Goal: Answer question/provide support: Share knowledge or assist other users

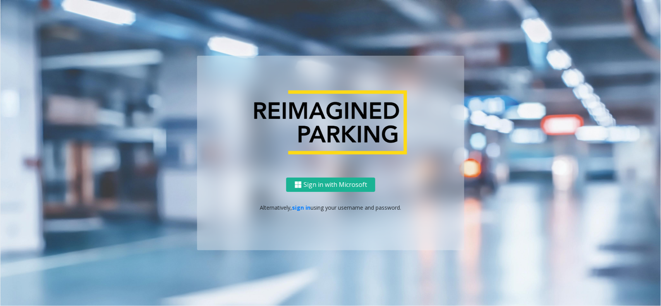
click at [295, 211] on p "Alternatively, sign in using your username and password." at bounding box center [331, 208] width 252 height 8
click at [305, 208] on link "sign in" at bounding box center [301, 207] width 19 height 7
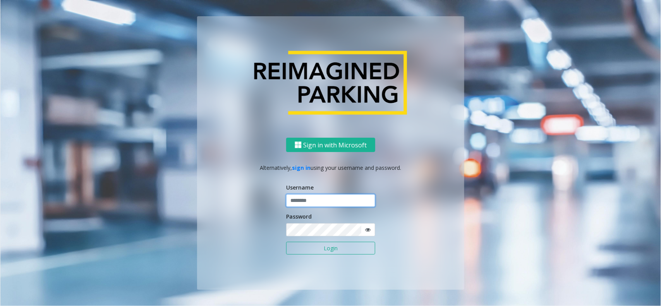
click at [315, 198] on input "text" at bounding box center [330, 200] width 89 height 13
type input "*********"
click at [286, 242] on button "Login" at bounding box center [330, 248] width 89 height 13
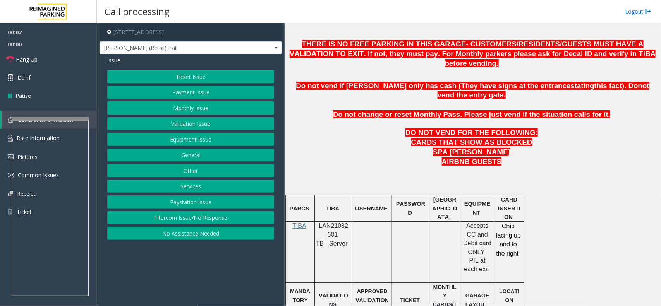
scroll to position [339, 0]
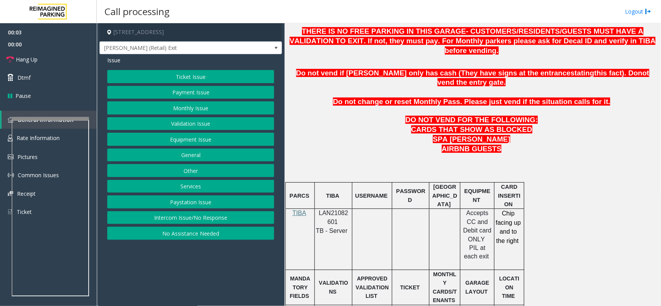
click at [335, 210] on span "LAN21082601" at bounding box center [333, 217] width 29 height 15
copy p "LAN21082601"
click at [331, 163] on p at bounding box center [472, 167] width 370 height 9
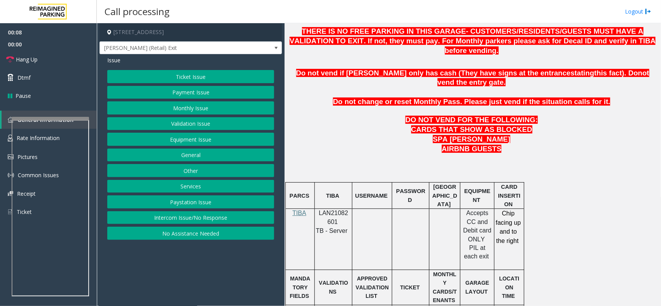
click at [209, 218] on button "Intercom Issue/No Response" at bounding box center [190, 217] width 167 height 13
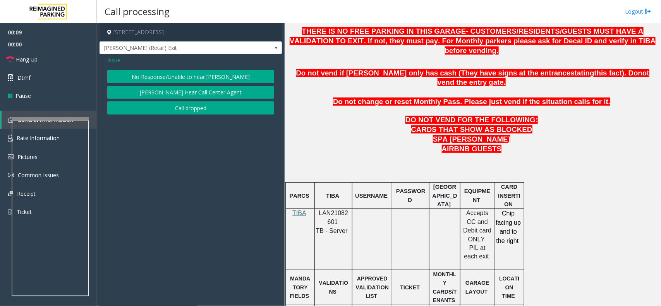
click at [174, 77] on button "No Response/Unable to hear [PERSON_NAME]" at bounding box center [190, 76] width 167 height 13
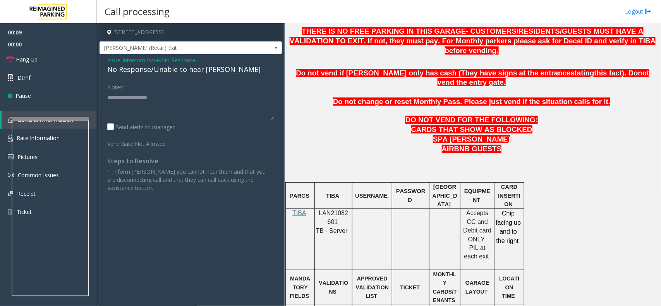
click at [171, 69] on div "No Response/Unable to hear [PERSON_NAME]" at bounding box center [190, 69] width 167 height 10
type textarea "**********"
click at [27, 60] on span "Hang Up" at bounding box center [27, 59] width 22 height 8
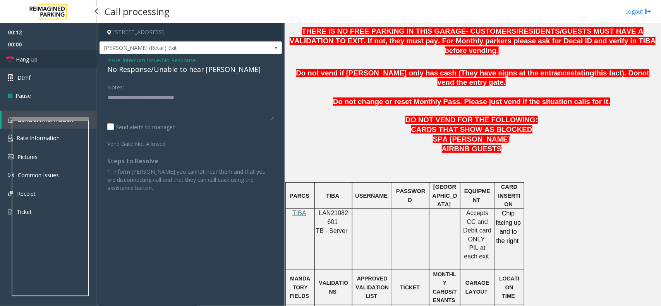
click at [27, 60] on span "Hang Up" at bounding box center [27, 59] width 22 height 8
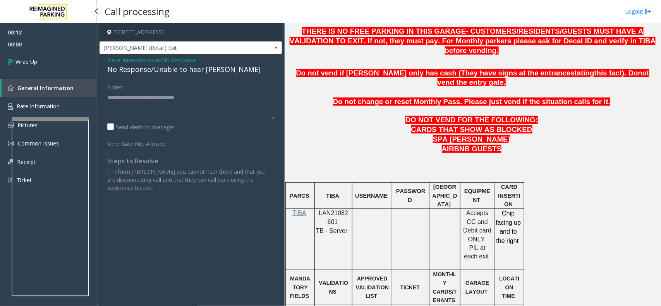
click at [27, 60] on span "Wrap Up" at bounding box center [26, 62] width 22 height 8
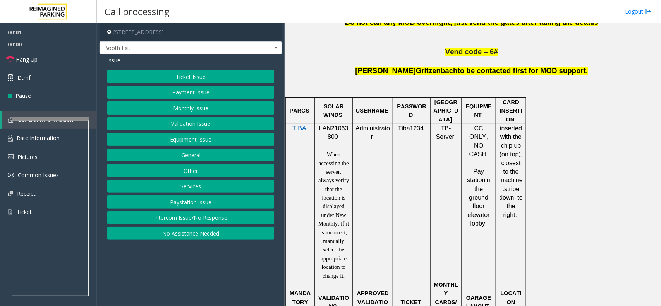
scroll to position [484, 0]
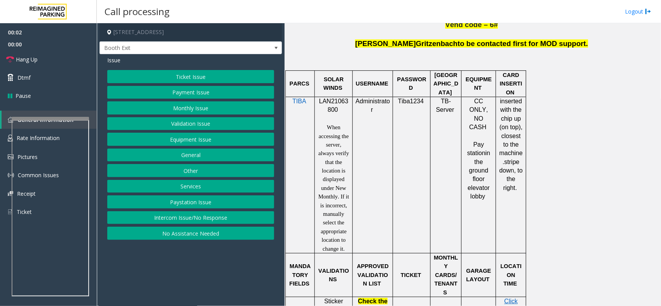
click at [333, 103] on span "LAN21063800" at bounding box center [333, 105] width 29 height 15
copy p "LAN21063800"
click at [211, 218] on button "Intercom Issue/No Response" at bounding box center [190, 217] width 167 height 13
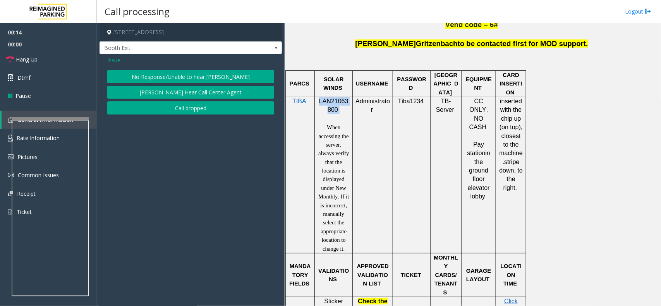
click at [155, 81] on button "No Response/Unable to hear [PERSON_NAME]" at bounding box center [190, 76] width 167 height 13
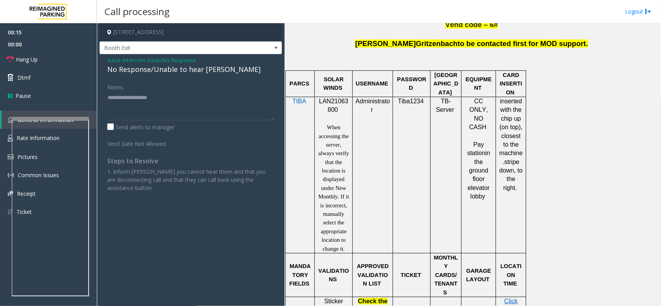
click at [156, 74] on div "No Response/Unable to hear [PERSON_NAME]" at bounding box center [190, 69] width 167 height 10
type textarea "**********"
click at [51, 57] on link "Hang Up" at bounding box center [48, 59] width 97 height 18
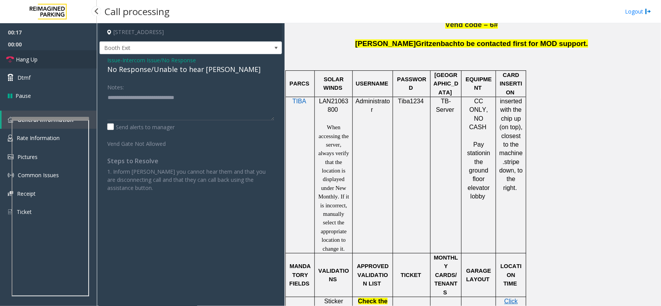
click at [51, 57] on link "Hang Up" at bounding box center [48, 59] width 97 height 18
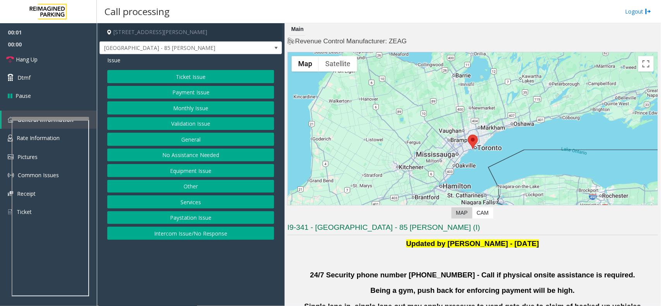
click at [197, 126] on button "Validation Issue" at bounding box center [190, 123] width 167 height 13
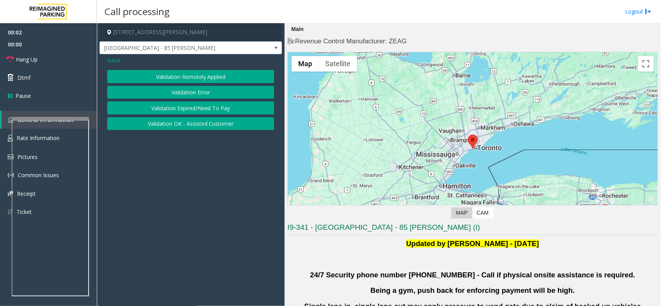
click at [206, 91] on button "Validation Error" at bounding box center [190, 92] width 167 height 13
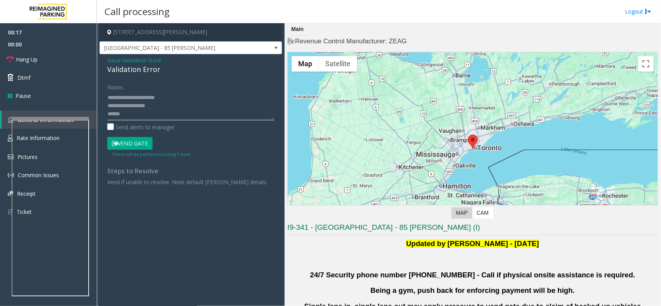
drag, startPoint x: 272, startPoint y: 119, endPoint x: 281, endPoint y: 190, distance: 71.4
click at [286, 191] on div "[STREET_ADDRESS][PERSON_NAME] [GEOGRAPHIC_DATA] - 85 [PERSON_NAME] Issue - Vali…" at bounding box center [379, 164] width 564 height 283
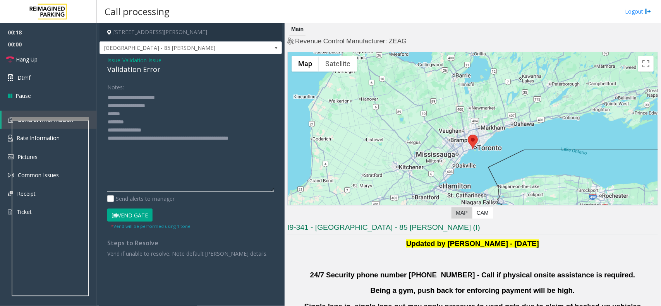
click at [159, 121] on textarea at bounding box center [190, 141] width 167 height 101
drag, startPoint x: 163, startPoint y: 127, endPoint x: 137, endPoint y: 126, distance: 25.9
click at [137, 126] on textarea at bounding box center [190, 141] width 167 height 101
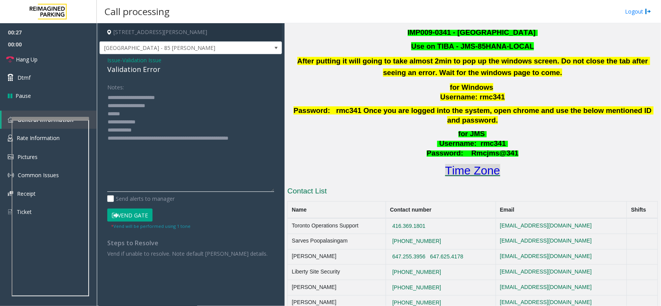
scroll to position [290, 0]
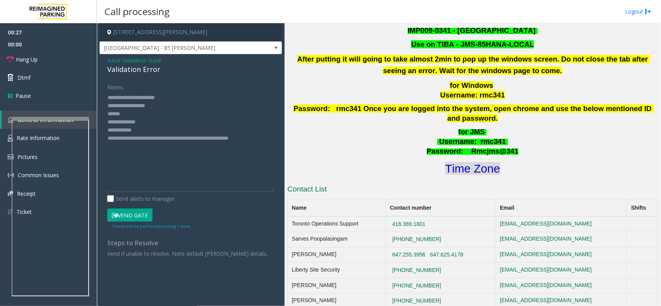
click at [463, 162] on font "Time Zone" at bounding box center [472, 168] width 55 height 13
click at [151, 128] on textarea at bounding box center [190, 141] width 167 height 101
click at [145, 113] on textarea at bounding box center [190, 141] width 167 height 101
drag, startPoint x: 130, startPoint y: 222, endPoint x: 129, endPoint y: 218, distance: 4.3
click at [130, 221] on div "Vend Gate * Vend will be performed using 1 tone" at bounding box center [190, 219] width 171 height 21
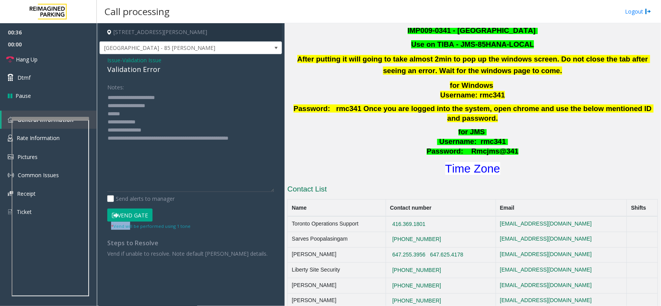
click at [129, 216] on button "Vend Gate" at bounding box center [129, 215] width 45 height 13
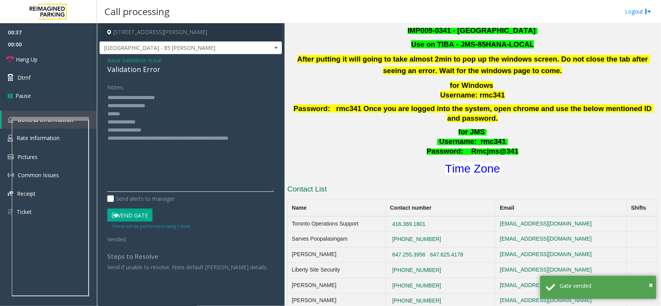
click at [134, 116] on textarea at bounding box center [190, 141] width 167 height 101
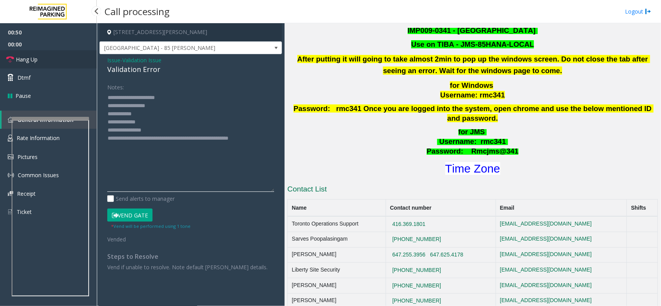
type textarea "**********"
click at [74, 59] on link "Hang Up" at bounding box center [48, 59] width 97 height 18
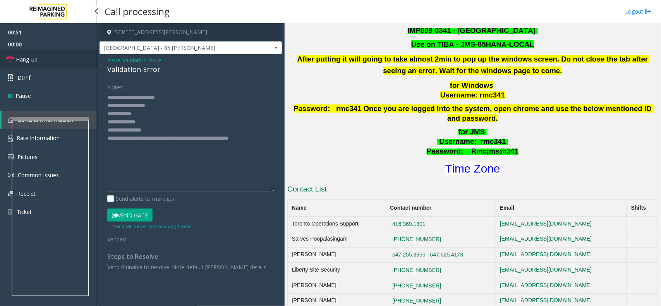
click at [74, 59] on link "Hang Up" at bounding box center [48, 59] width 97 height 18
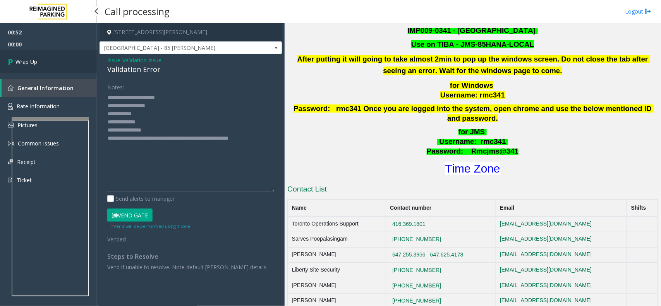
click at [74, 59] on link "Wrap Up" at bounding box center [48, 61] width 97 height 23
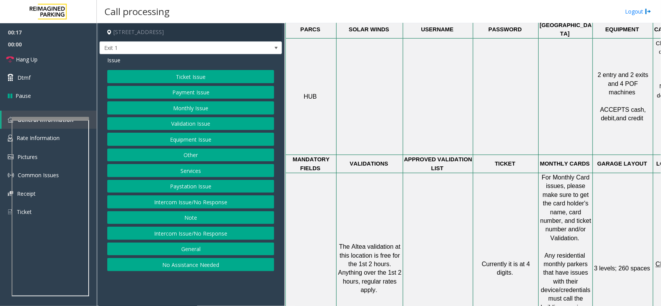
scroll to position [242, 0]
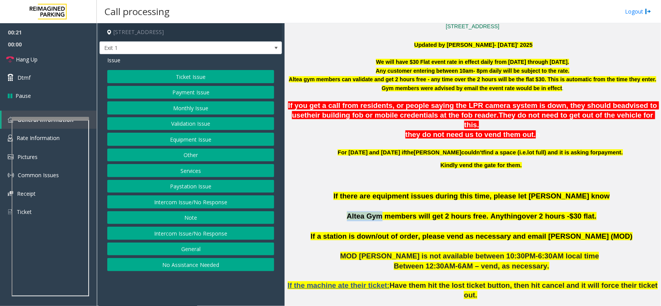
drag, startPoint x: 357, startPoint y: 207, endPoint x: 388, endPoint y: 209, distance: 31.0
click at [388, 212] on span "Altea Gym members will get 2 hours free. Anything" at bounding box center [434, 216] width 175 height 8
click at [475, 212] on span "Altea Gym members will get 2 hours free. Anything" at bounding box center [434, 216] width 175 height 8
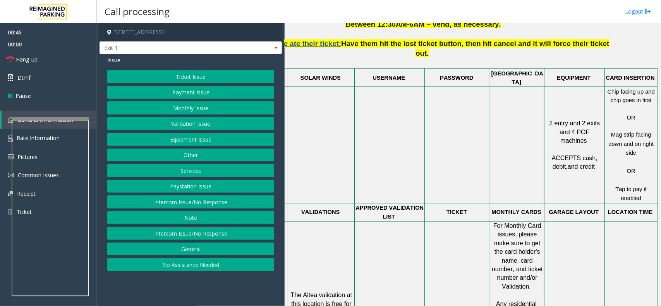
scroll to position [484, 56]
click at [194, 121] on button "Validation Issue" at bounding box center [190, 123] width 167 height 13
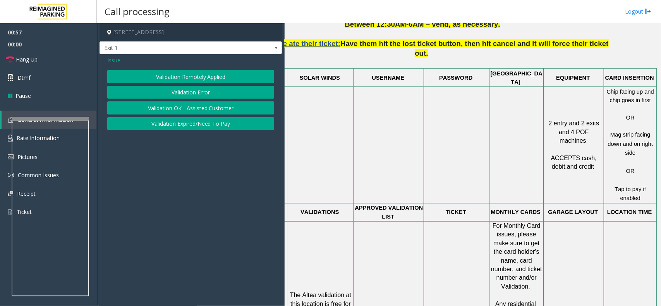
click at [188, 90] on button "Validation Error" at bounding box center [190, 92] width 167 height 13
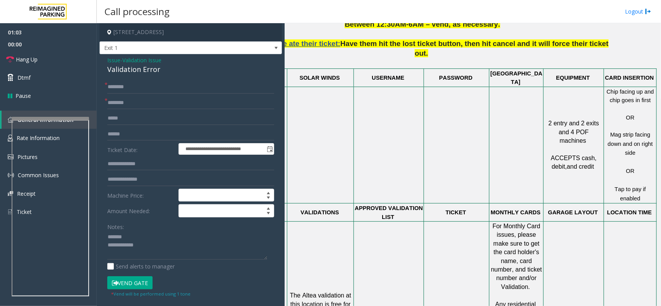
click at [124, 72] on div "Validation Error" at bounding box center [190, 69] width 167 height 10
type textarea "**********"
click at [63, 58] on link "Hang Up" at bounding box center [48, 59] width 97 height 18
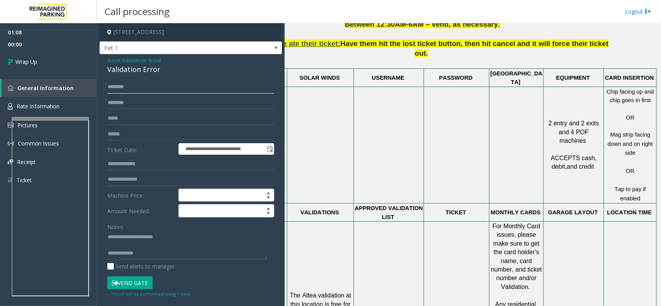
click at [143, 90] on input "text" at bounding box center [190, 87] width 167 height 13
type input "**"
click at [182, 255] on textarea at bounding box center [187, 245] width 160 height 29
paste textarea "**********"
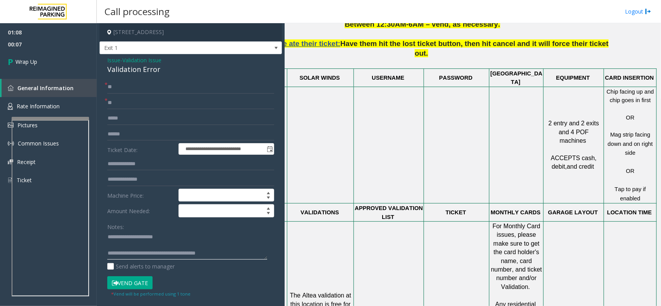
click at [175, 246] on textarea at bounding box center [187, 245] width 160 height 29
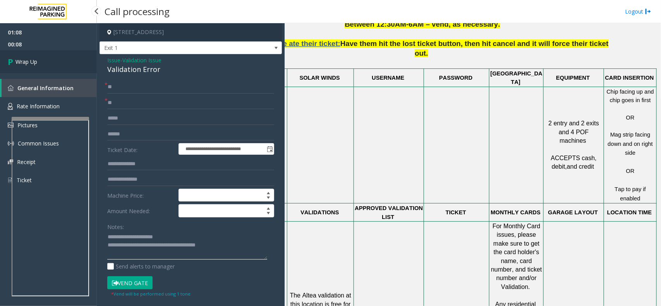
type textarea "**********"
click at [55, 62] on link "Wrap Up" at bounding box center [48, 61] width 97 height 23
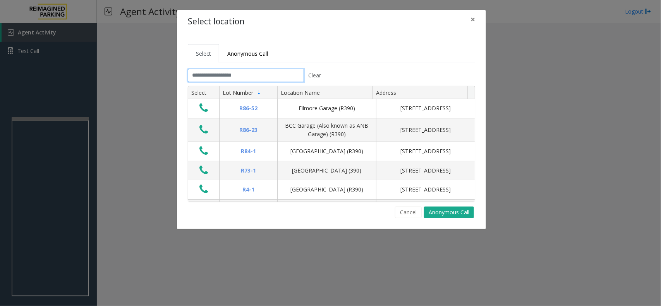
click at [241, 75] on input "text" at bounding box center [246, 75] width 116 height 13
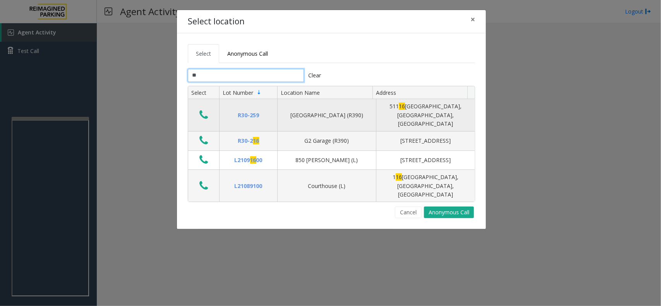
type input "**"
click at [203, 110] on icon "Data table" at bounding box center [203, 115] width 9 height 11
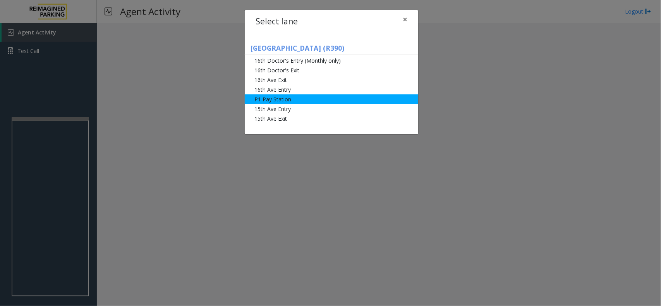
click at [291, 101] on li "P1 Pay Station" at bounding box center [331, 99] width 173 height 10
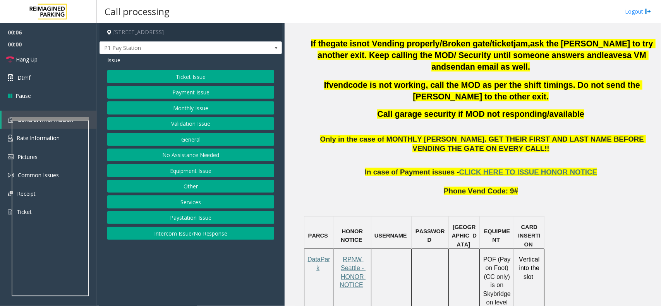
scroll to position [435, 0]
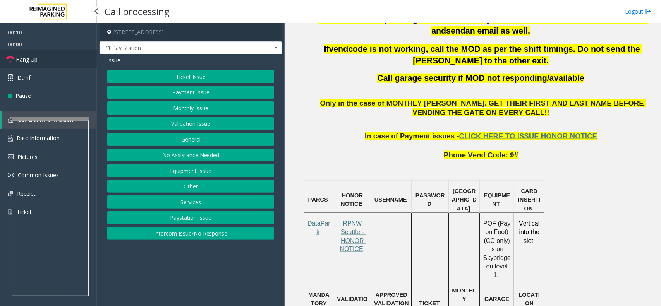
click at [31, 63] on span "Hang Up" at bounding box center [27, 59] width 22 height 8
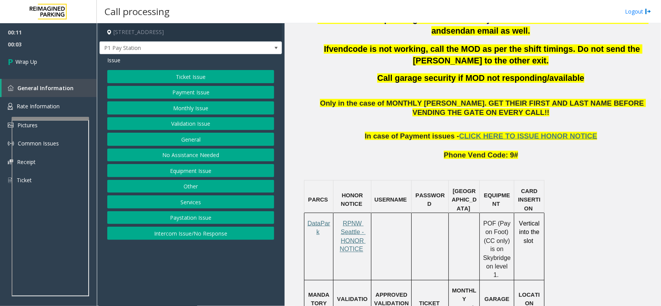
click at [211, 168] on button "Equipment Issue" at bounding box center [190, 170] width 167 height 13
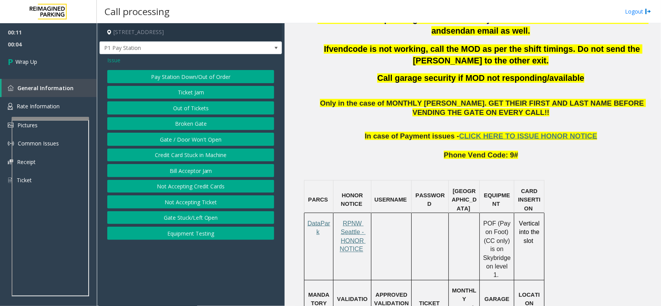
click at [200, 141] on button "Gate / Door Won't Open" at bounding box center [190, 139] width 167 height 13
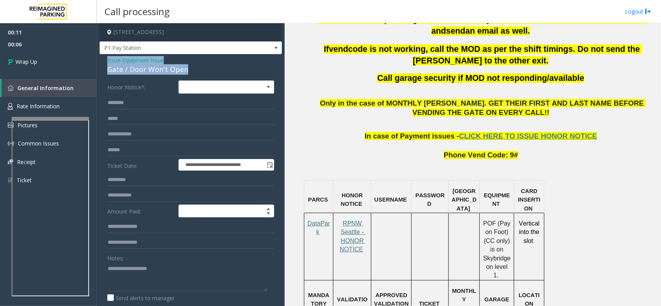
drag, startPoint x: 193, startPoint y: 70, endPoint x: 99, endPoint y: 62, distance: 94.3
click at [99, 62] on app-call-processing-form "**********" at bounding box center [191, 164] width 188 height 283
copy div "Issue - Equipment Issue Gate / Door Won't Open"
click at [142, 272] on textarea at bounding box center [187, 276] width 160 height 29
paste textarea "**********"
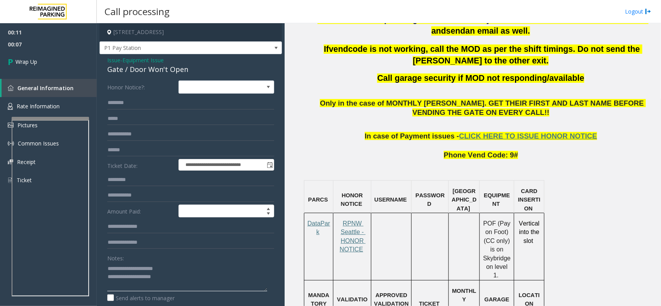
click at [186, 279] on textarea at bounding box center [187, 276] width 160 height 29
type textarea "**********"
click at [55, 53] on link "Wrap Up" at bounding box center [48, 61] width 97 height 23
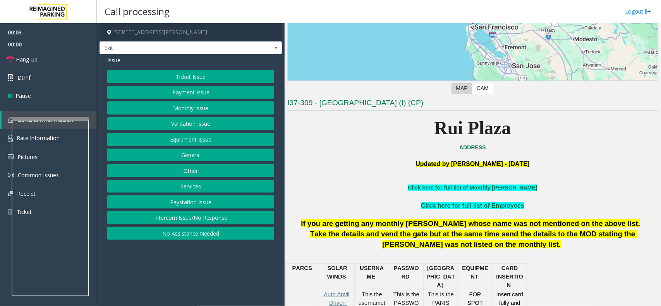
scroll to position [242, 0]
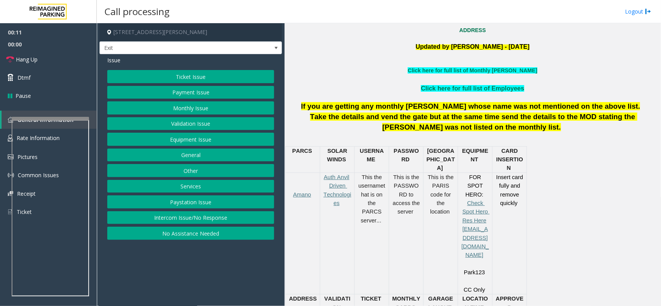
click at [218, 86] on button "Payment Issue" at bounding box center [190, 92] width 167 height 13
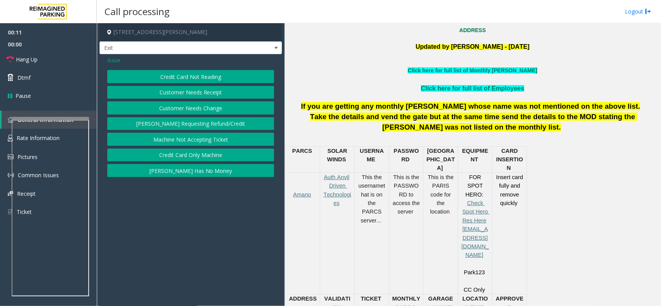
click at [217, 72] on button "Credit Card Not Reading" at bounding box center [190, 76] width 167 height 13
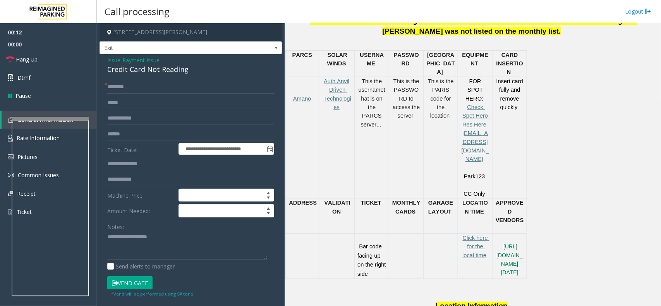
scroll to position [339, 0]
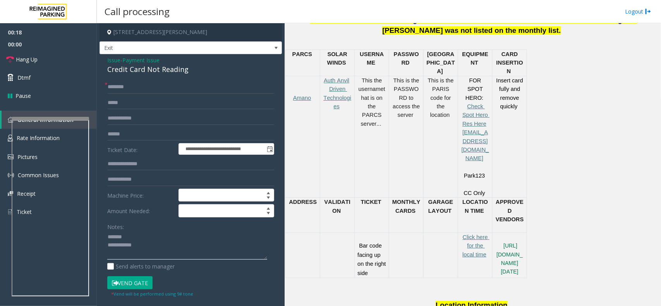
type textarea "**********"
click at [135, 70] on div "Credit Card Not Reading" at bounding box center [190, 69] width 167 height 10
click at [137, 56] on span "Payment Issue" at bounding box center [140, 60] width 37 height 8
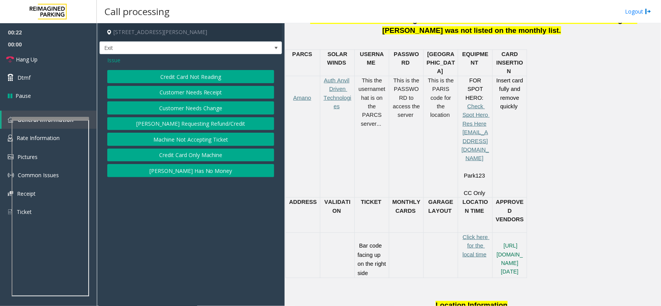
click at [113, 62] on span "Issue" at bounding box center [113, 60] width 13 height 8
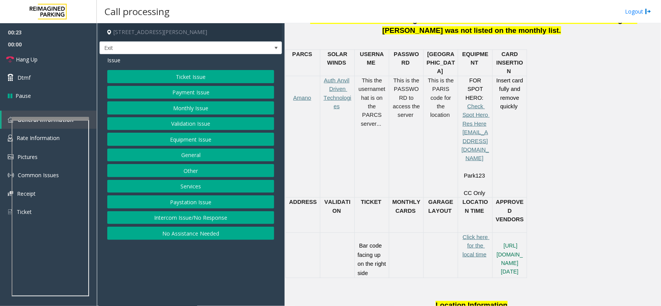
click at [185, 185] on button "Services" at bounding box center [190, 186] width 167 height 13
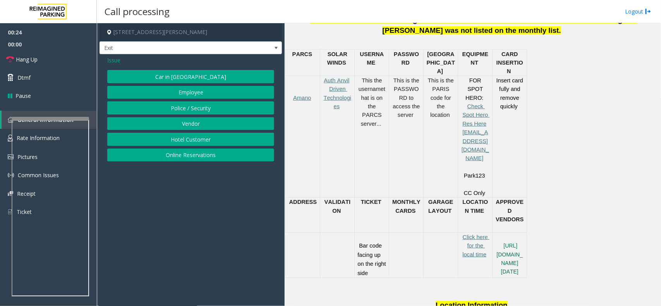
click at [192, 139] on button "Hotel Customer" at bounding box center [190, 139] width 167 height 13
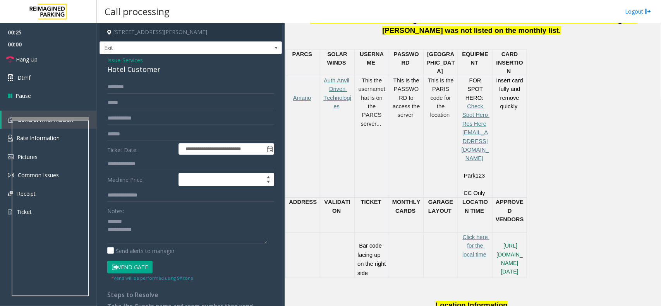
click at [124, 68] on div "Hotel Customer" at bounding box center [190, 69] width 167 height 10
drag, startPoint x: 124, startPoint y: 68, endPoint x: 134, endPoint y: 68, distance: 9.7
click at [128, 68] on div "Hotel Customer" at bounding box center [190, 69] width 167 height 10
click at [137, 231] on textarea at bounding box center [187, 229] width 160 height 29
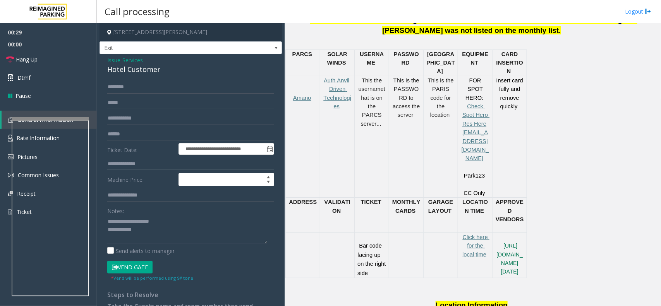
click at [129, 158] on input "text" at bounding box center [190, 164] width 167 height 13
click at [124, 244] on textarea at bounding box center [187, 229] width 160 height 29
drag, startPoint x: 241, startPoint y: 227, endPoint x: 137, endPoint y: 231, distance: 103.8
click at [137, 231] on textarea at bounding box center [187, 229] width 160 height 29
type textarea "**********"
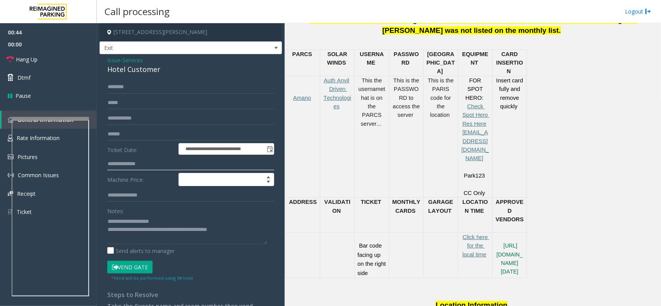
click at [137, 161] on input "text" at bounding box center [190, 164] width 167 height 13
type input "****"
click at [130, 82] on input "text" at bounding box center [190, 87] width 167 height 13
type input "****"
click at [138, 269] on button "Vend Gate" at bounding box center [129, 267] width 45 height 13
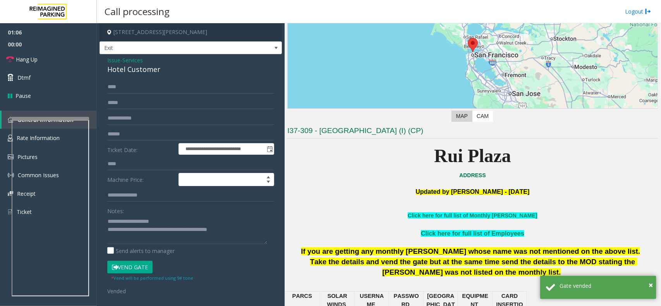
scroll to position [435, 0]
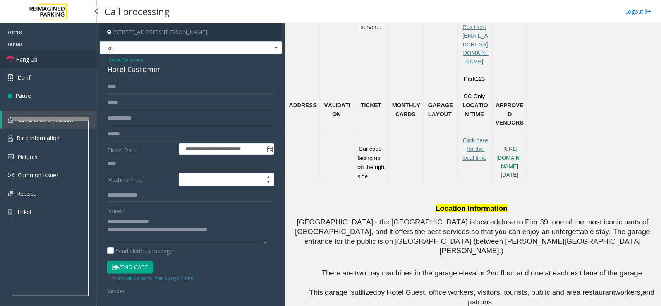
click at [48, 60] on link "Hang Up" at bounding box center [48, 59] width 97 height 18
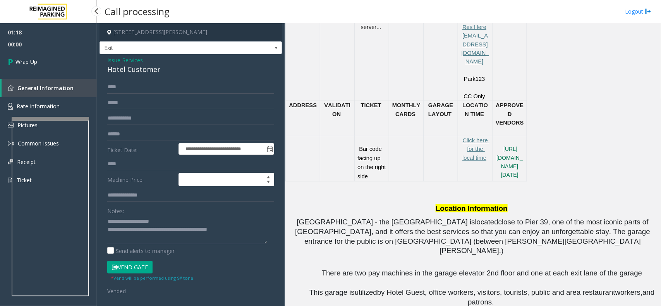
click at [48, 60] on link "Wrap Up" at bounding box center [48, 61] width 97 height 23
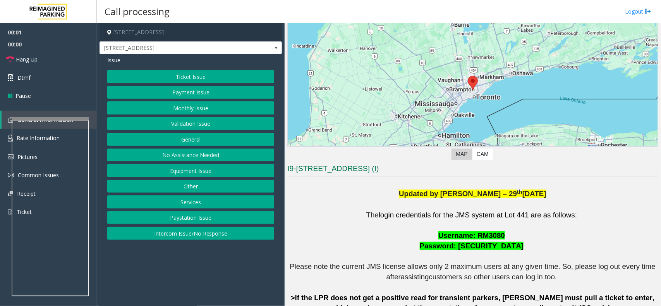
scroll to position [242, 0]
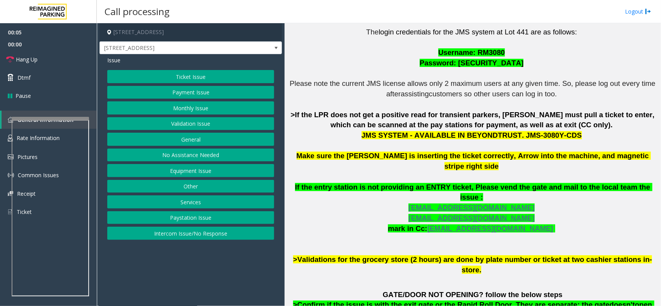
click at [193, 118] on button "Validation Issue" at bounding box center [190, 123] width 167 height 13
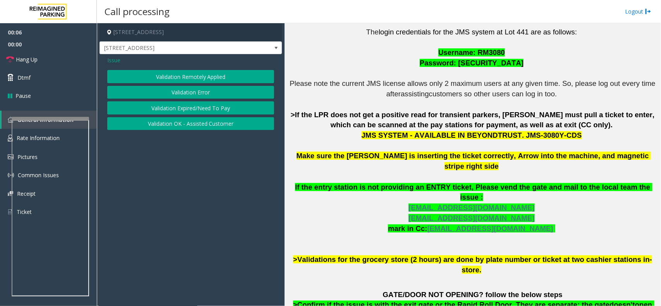
click at [197, 93] on button "Validation Error" at bounding box center [190, 92] width 167 height 13
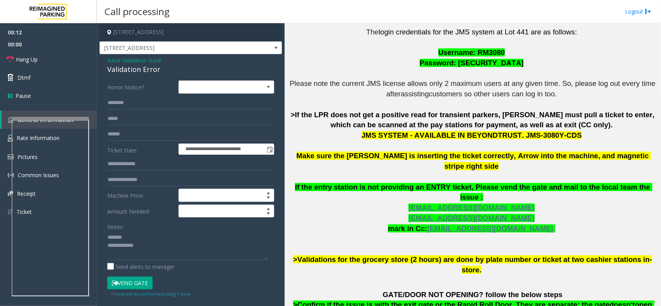
click at [127, 65] on div "Validation Error" at bounding box center [190, 69] width 167 height 10
drag, startPoint x: 127, startPoint y: 65, endPoint x: 140, endPoint y: 65, distance: 13.5
click at [140, 65] on div "Validation Error" at bounding box center [190, 69] width 167 height 10
click at [138, 248] on textarea at bounding box center [187, 245] width 160 height 29
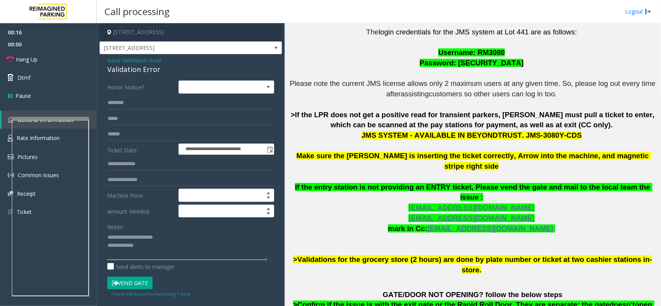
click at [146, 244] on textarea at bounding box center [187, 245] width 160 height 29
type textarea "**********"
click at [123, 140] on input "text" at bounding box center [190, 134] width 167 height 13
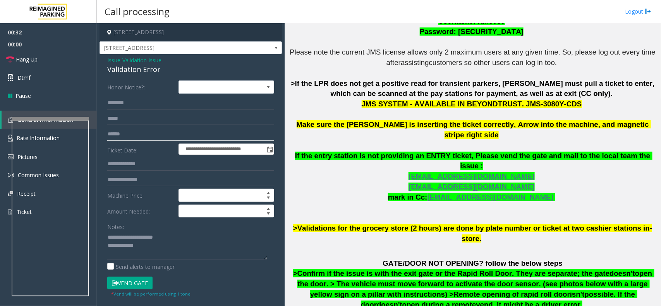
scroll to position [290, 0]
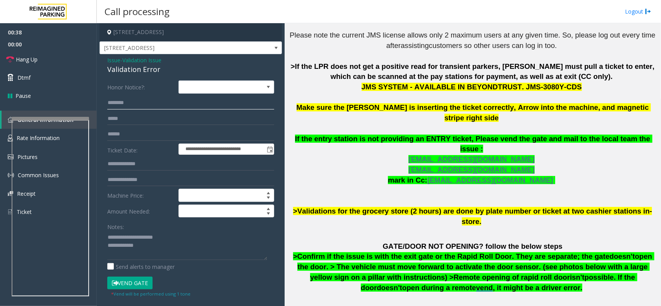
click at [127, 103] on input "text" at bounding box center [190, 102] width 167 height 13
click at [126, 102] on input "******" at bounding box center [190, 102] width 167 height 13
type input "******"
click at [151, 249] on textarea at bounding box center [187, 245] width 160 height 29
click at [151, 286] on button "Vend Gate" at bounding box center [129, 283] width 45 height 13
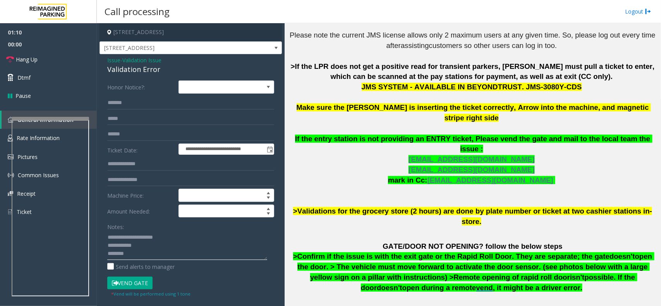
click at [140, 243] on textarea at bounding box center [187, 245] width 160 height 29
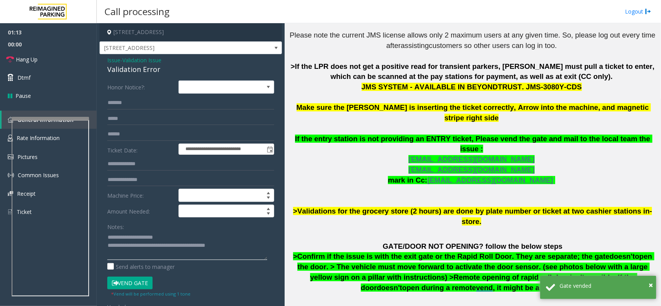
click at [136, 254] on textarea at bounding box center [187, 245] width 160 height 29
click at [32, 63] on span "Hang Up" at bounding box center [27, 59] width 22 height 8
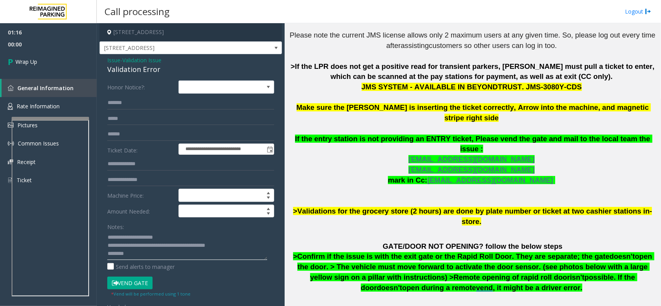
click at [141, 254] on textarea at bounding box center [187, 245] width 160 height 29
type textarea "**********"
click at [37, 52] on link "Wrap Up" at bounding box center [48, 61] width 97 height 23
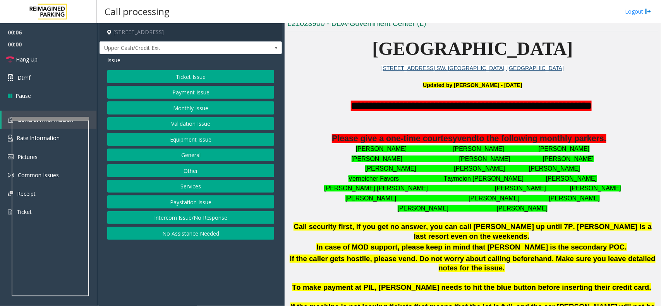
scroll to position [387, 0]
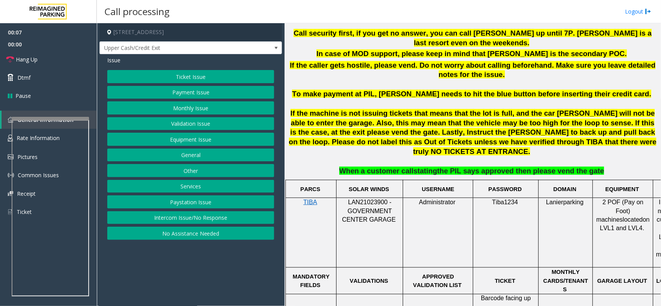
click at [365, 199] on span "LAN21023900 - GOVERNMENT CENTER GARAGE" at bounding box center [369, 211] width 54 height 24
copy span "LAN21023900"
click at [220, 76] on button "Ticket Issue" at bounding box center [190, 76] width 167 height 13
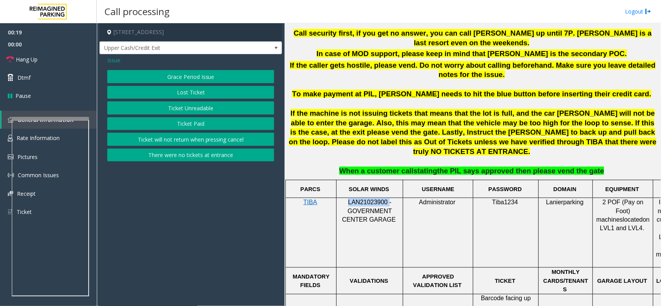
click at [213, 124] on button "Ticket Paid" at bounding box center [190, 123] width 167 height 13
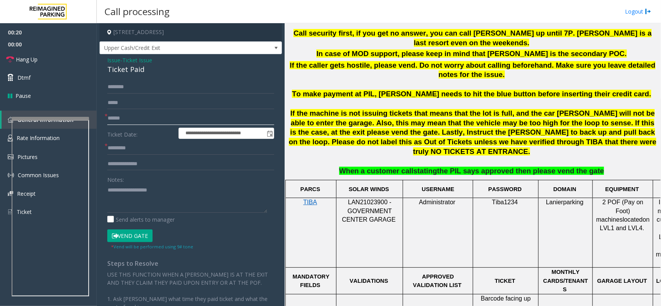
click at [121, 113] on input "text" at bounding box center [190, 118] width 167 height 13
type input "**"
click at [46, 53] on link "Hang Up" at bounding box center [48, 59] width 97 height 18
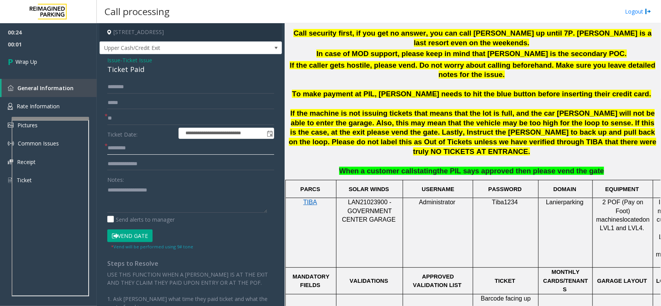
click at [135, 149] on input "text" at bounding box center [190, 148] width 167 height 13
type input "**"
drag, startPoint x: 148, startPoint y: 72, endPoint x: 107, endPoint y: 59, distance: 42.7
click at [107, 59] on div "Issue - Ticket Issue Ticket Paid" at bounding box center [190, 65] width 167 height 19
copy div "Issue - Ticket Issue Ticket Paid"
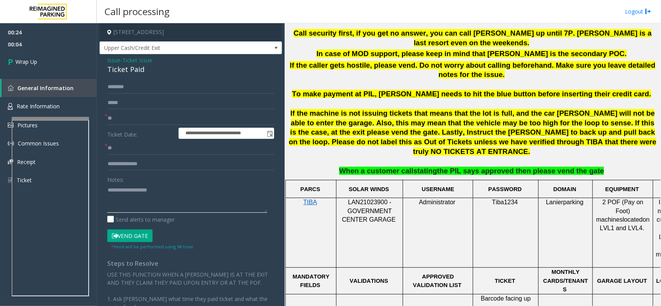
click at [121, 198] on textarea at bounding box center [187, 198] width 160 height 29
paste textarea "**********"
click at [167, 207] on textarea at bounding box center [187, 198] width 160 height 29
paste textarea "**********"
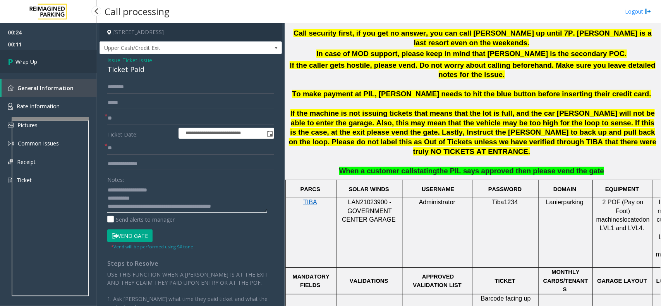
type textarea "**********"
click at [57, 63] on link "Wrap Up" at bounding box center [48, 61] width 97 height 23
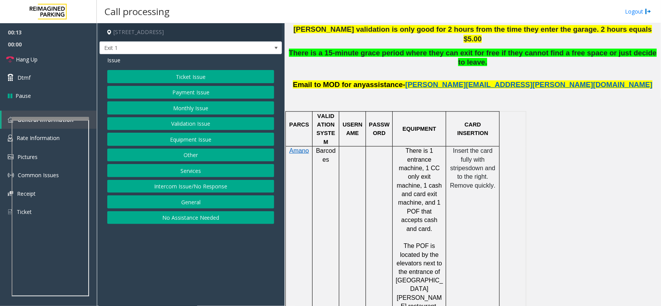
scroll to position [391, 0]
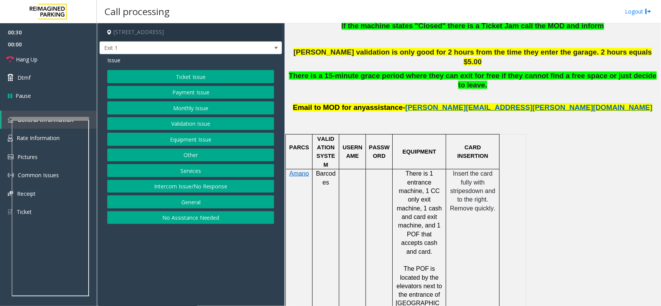
click at [196, 187] on button "Intercom Issue/No Response" at bounding box center [190, 186] width 167 height 13
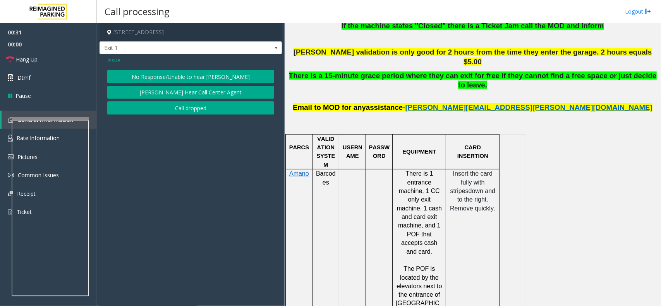
click at [161, 77] on button "No Response/Unable to hear [PERSON_NAME]" at bounding box center [190, 76] width 167 height 13
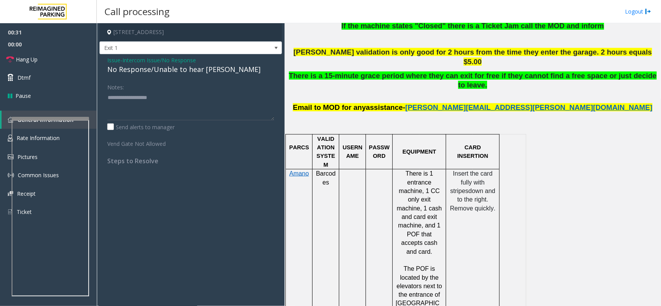
click at [159, 70] on div "No Response/Unable to hear [PERSON_NAME]" at bounding box center [190, 69] width 167 height 10
drag, startPoint x: 159, startPoint y: 70, endPoint x: 174, endPoint y: 70, distance: 15.1
click at [160, 70] on div "No Response/Unable to hear [PERSON_NAME]" at bounding box center [190, 69] width 167 height 10
type textarea "**********"
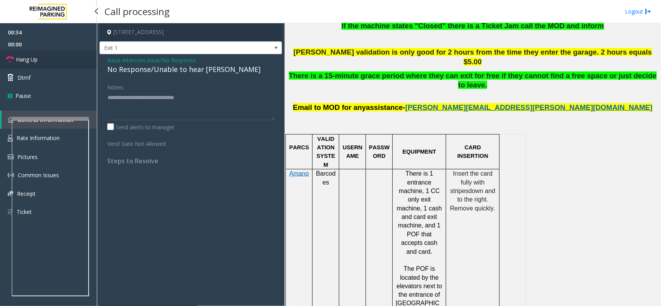
click at [68, 57] on link "Hang Up" at bounding box center [48, 59] width 97 height 18
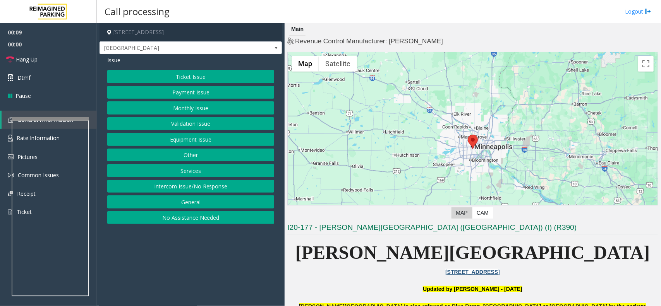
click at [204, 184] on button "Intercom Issue/No Response" at bounding box center [190, 186] width 167 height 13
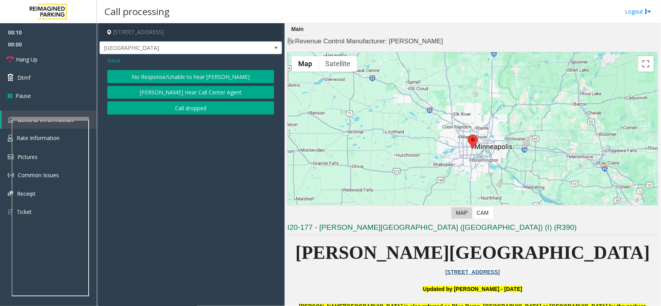
click at [178, 72] on button "No Response/Unable to hear [PERSON_NAME]" at bounding box center [190, 76] width 167 height 13
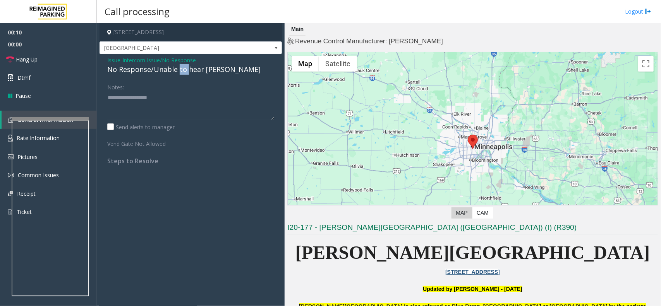
click at [177, 72] on div "No Response/Unable to hear [PERSON_NAME]" at bounding box center [190, 69] width 167 height 10
type textarea "**********"
click at [73, 63] on link "Hang Up" at bounding box center [48, 59] width 97 height 18
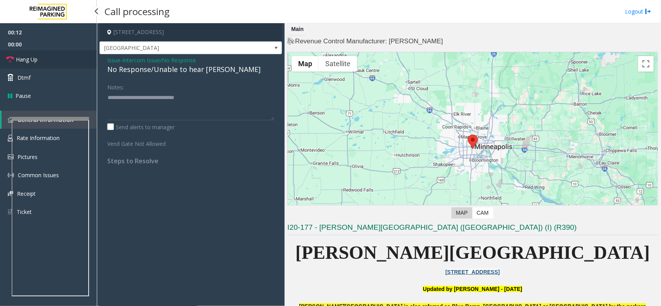
click at [73, 63] on link "Hang Up" at bounding box center [48, 59] width 97 height 18
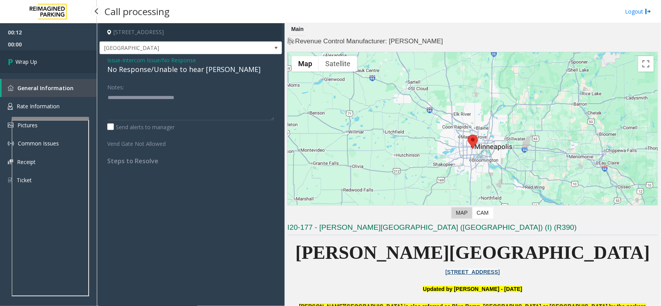
click at [73, 63] on link "Wrap Up" at bounding box center [48, 61] width 97 height 23
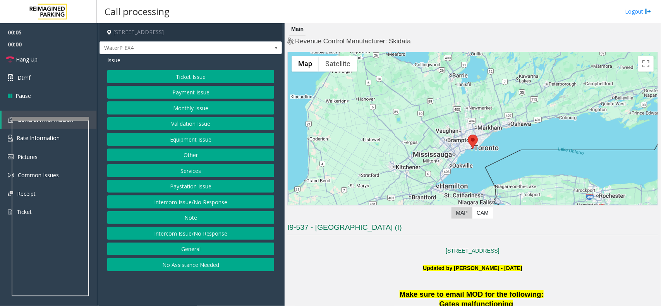
click at [183, 202] on button "Intercom Issue/No Response" at bounding box center [190, 201] width 167 height 13
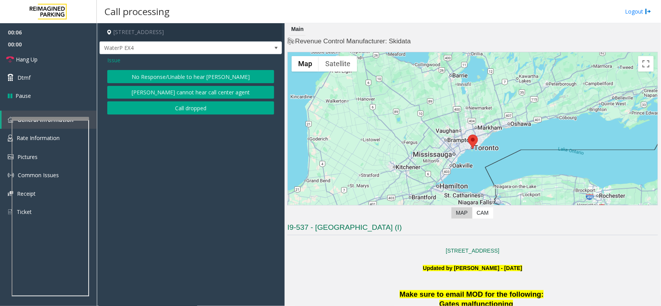
click at [181, 77] on button "No Response/Unable to hear [PERSON_NAME]" at bounding box center [190, 76] width 167 height 13
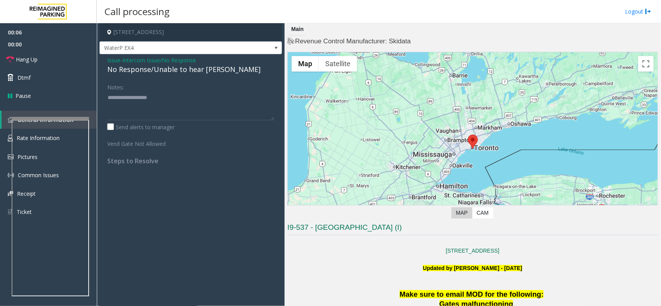
click at [181, 72] on div "No Response/Unable to hear [PERSON_NAME]" at bounding box center [190, 69] width 167 height 10
click at [182, 72] on div "No Response/Unable to hear [PERSON_NAME]" at bounding box center [190, 69] width 167 height 10
type textarea "**********"
click at [47, 59] on link "Hang Up" at bounding box center [48, 59] width 97 height 18
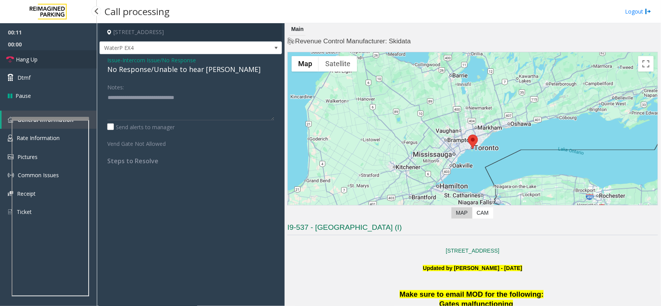
click at [47, 59] on link "Hang Up" at bounding box center [48, 59] width 97 height 18
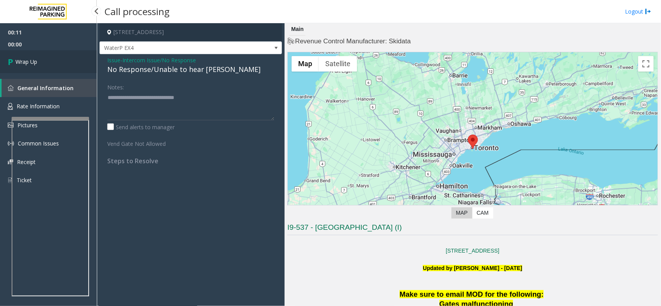
click at [47, 59] on link "Wrap Up" at bounding box center [48, 61] width 97 height 23
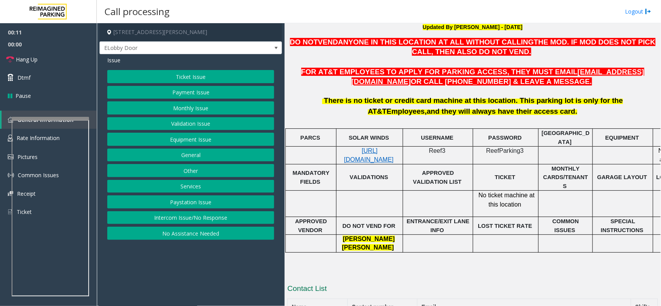
scroll to position [187, 0]
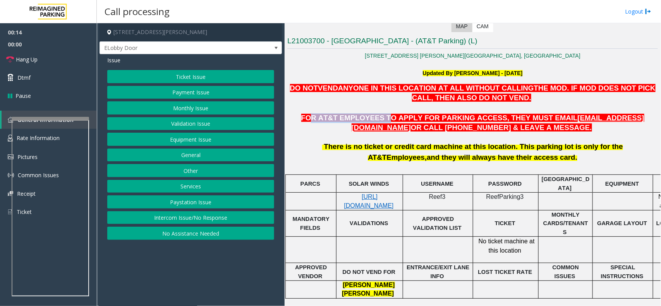
drag, startPoint x: 297, startPoint y: 122, endPoint x: 363, endPoint y: 121, distance: 65.8
click at [363, 121] on span "FOR AT&T EMPLOYEES TO APPLY FOR PARKING ACCESS, THEY MUST EMAIL" at bounding box center [439, 118] width 276 height 8
click at [489, 124] on span "OR CALL [PHONE_NUMBER] & LEAVE A MESSAGE." at bounding box center [501, 127] width 181 height 8
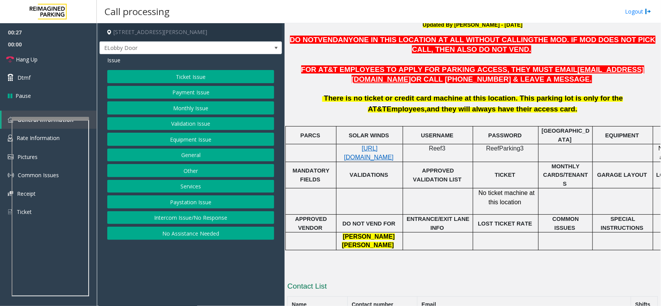
scroll to position [283, 0]
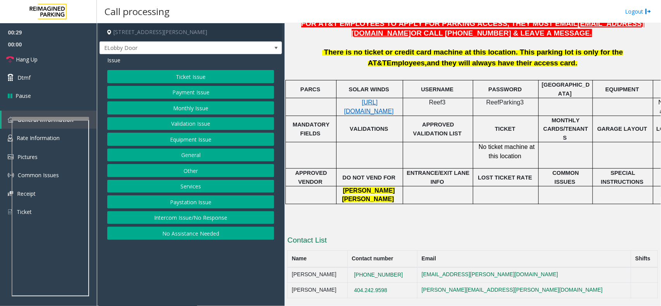
drag, startPoint x: 421, startPoint y: 267, endPoint x: 339, endPoint y: 266, distance: 82.5
click at [339, 267] on tr "[PERSON_NAME] [PHONE_NUMBER] [EMAIL_ADDRESS][PERSON_NAME][DOMAIN_NAME]" at bounding box center [473, 274] width 370 height 15
copy tr "[PHONE_NUMBER]"
click at [181, 140] on button "Equipment Issue" at bounding box center [190, 139] width 167 height 13
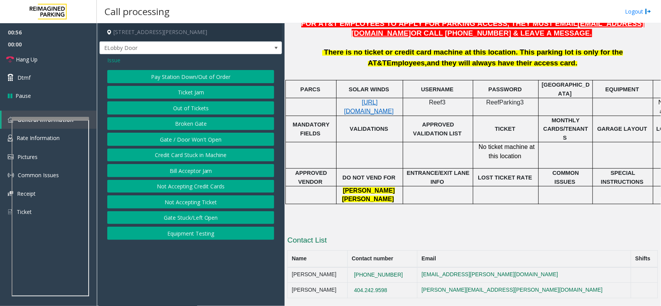
click at [181, 140] on button "Gate / Door Won't Open" at bounding box center [190, 139] width 167 height 13
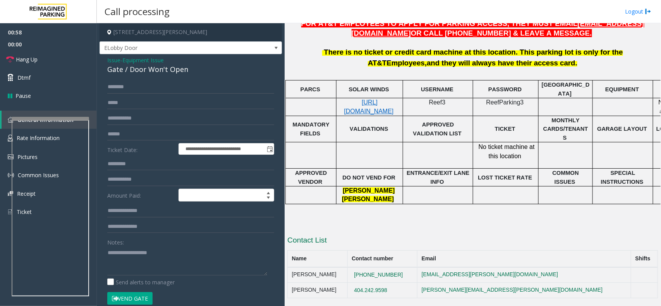
drag, startPoint x: 194, startPoint y: 75, endPoint x: 106, endPoint y: 59, distance: 90.2
click at [106, 59] on div "**********" at bounding box center [190, 246] width 182 height 384
click at [211, 69] on div "Gate / Door Won't Open" at bounding box center [190, 69] width 167 height 10
drag, startPoint x: 211, startPoint y: 69, endPoint x: 104, endPoint y: 58, distance: 107.7
click at [104, 58] on div "**********" at bounding box center [190, 246] width 182 height 384
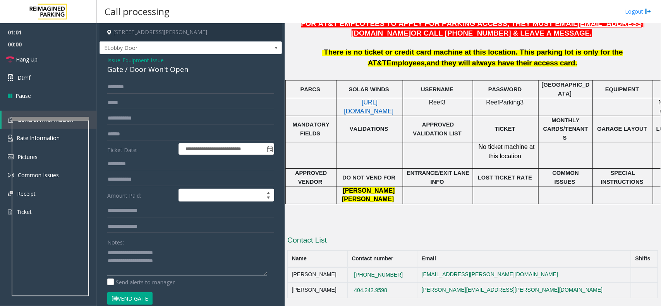
click at [183, 264] on textarea at bounding box center [187, 261] width 160 height 29
click at [407, 219] on p at bounding box center [472, 223] width 370 height 9
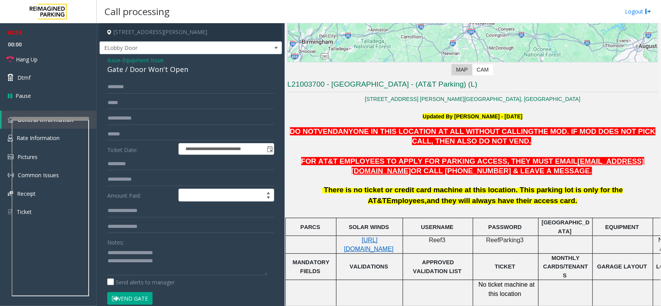
scroll to position [138, 0]
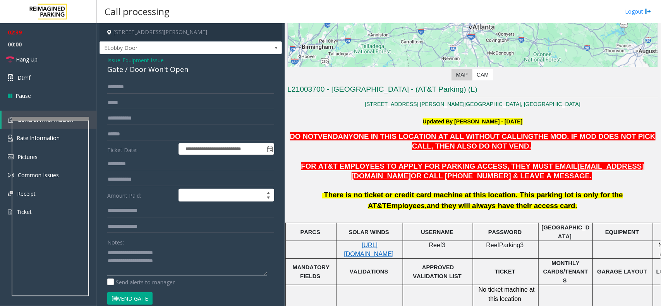
drag, startPoint x: 188, startPoint y: 256, endPoint x: 188, endPoint y: 262, distance: 5.4
click at [188, 262] on textarea at bounding box center [187, 261] width 160 height 29
click at [68, 66] on link "Hang Up" at bounding box center [48, 59] width 97 height 18
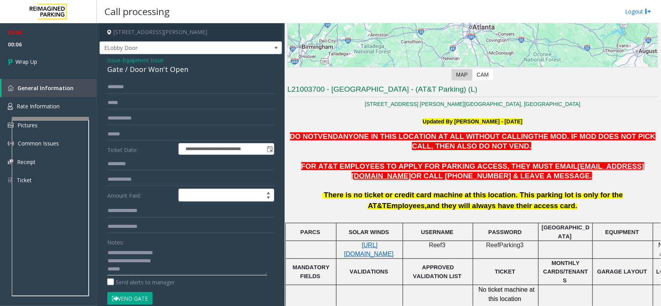
click at [145, 272] on textarea at bounding box center [187, 261] width 160 height 29
paste textarea "**********"
type textarea "**********"
click at [48, 60] on link "Wrap Up" at bounding box center [48, 61] width 97 height 23
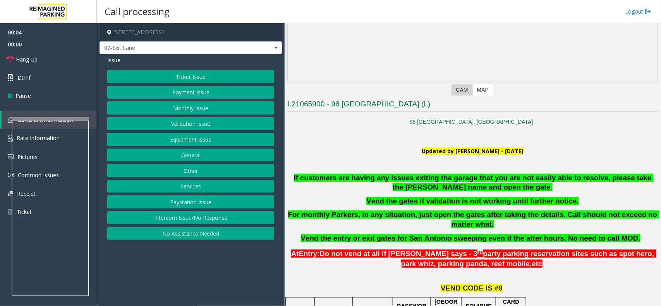
scroll to position [194, 0]
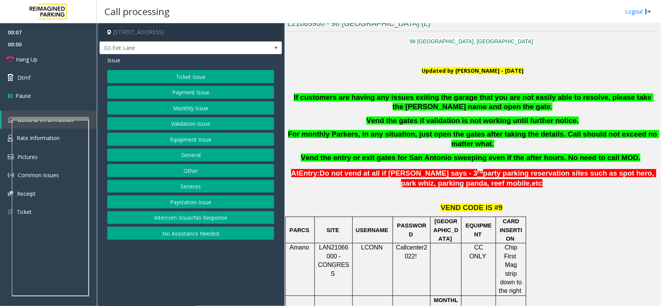
click at [175, 74] on button "Ticket Issue" at bounding box center [190, 76] width 167 height 13
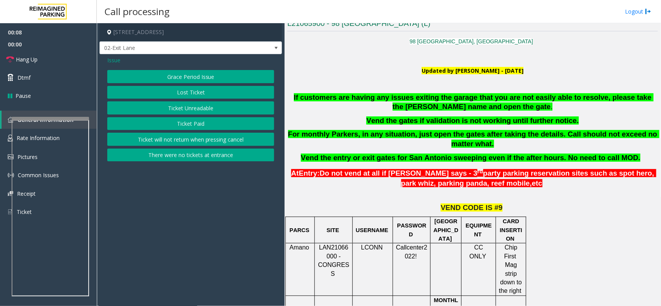
click at [191, 106] on button "Ticket Unreadable" at bounding box center [190, 107] width 167 height 13
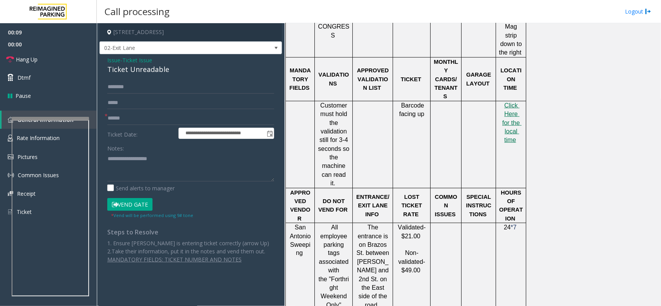
scroll to position [435, 0]
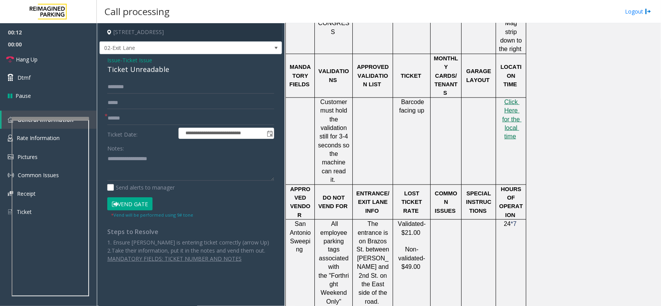
drag, startPoint x: 272, startPoint y: 177, endPoint x: 253, endPoint y: 229, distance: 55.4
click at [264, 181] on textarea at bounding box center [190, 166] width 167 height 28
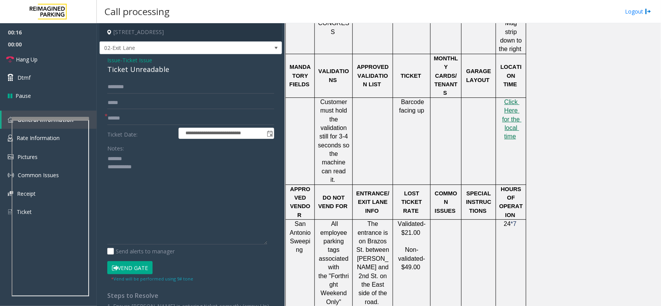
click at [134, 72] on div "Ticket Unreadable" at bounding box center [190, 69] width 167 height 10
click at [150, 171] on textarea at bounding box center [187, 198] width 160 height 92
click at [155, 157] on textarea at bounding box center [187, 198] width 160 height 92
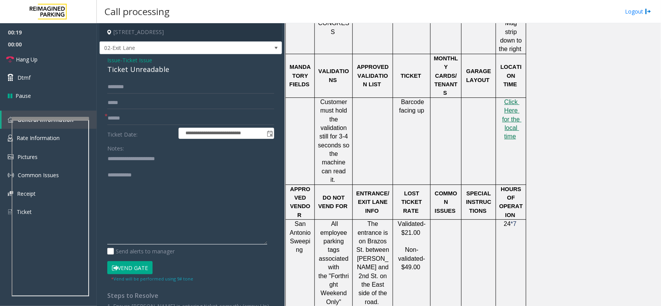
scroll to position [145, 0]
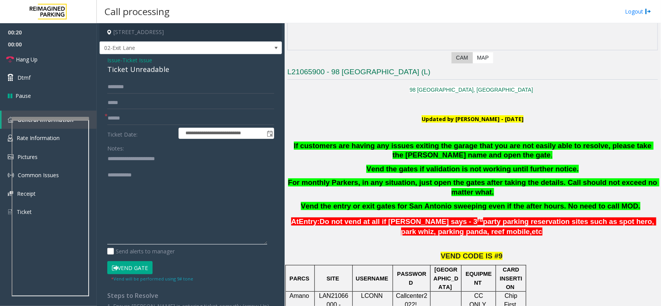
type textarea "**********"
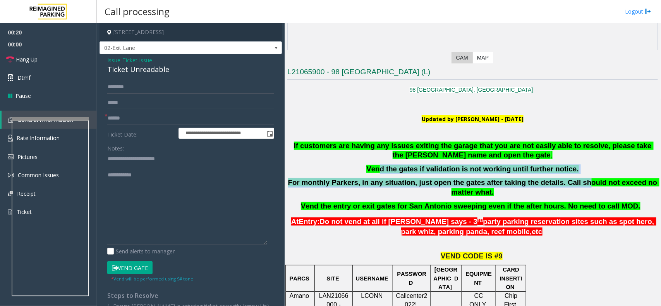
drag, startPoint x: 387, startPoint y: 166, endPoint x: 560, endPoint y: 180, distance: 173.2
click at [560, 180] on div "If customers are having any issues exiting the garage that you are not easily a…" at bounding box center [472, 176] width 370 height 70
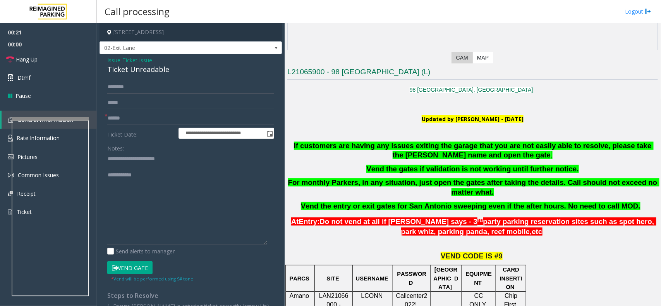
click at [573, 176] on div "If customers are having any issues exiting the garage that you are not easily a…" at bounding box center [472, 176] width 370 height 70
click at [161, 117] on input "text" at bounding box center [190, 118] width 167 height 13
type input "**********"
click at [159, 88] on input "text" at bounding box center [190, 87] width 167 height 13
click at [157, 119] on input "**********" at bounding box center [190, 118] width 167 height 13
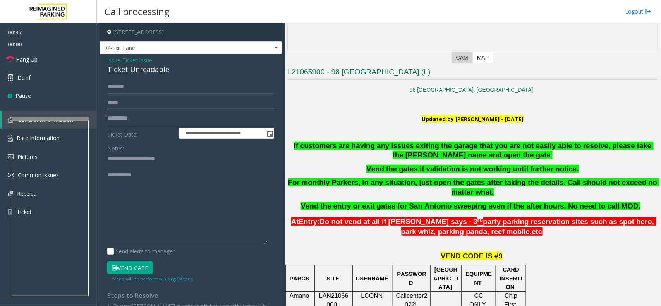
click at [154, 106] on input "text" at bounding box center [190, 102] width 167 height 13
type input "******"
drag, startPoint x: 158, startPoint y: 118, endPoint x: 79, endPoint y: 112, distance: 78.8
click at [79, 112] on app-root "**********" at bounding box center [330, 153] width 661 height 306
click at [111, 103] on input "******" at bounding box center [190, 102] width 167 height 13
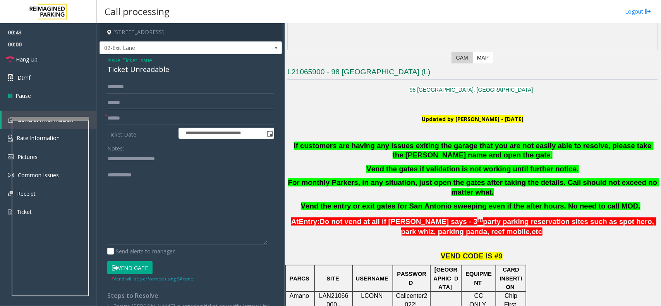
click at [111, 103] on input "******" at bounding box center [190, 102] width 167 height 13
type input "******"
click at [121, 103] on input "text" at bounding box center [190, 102] width 167 height 13
click at [128, 89] on input "text" at bounding box center [190, 87] width 167 height 13
click at [116, 165] on textarea at bounding box center [187, 198] width 160 height 92
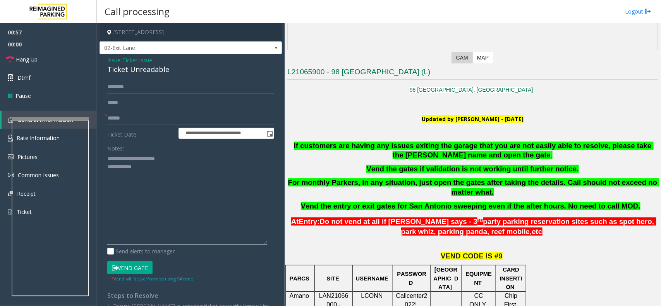
click at [144, 166] on textarea at bounding box center [187, 198] width 160 height 92
type textarea "**********"
click at [118, 88] on input "text" at bounding box center [190, 87] width 167 height 13
type input "*"
type input "********"
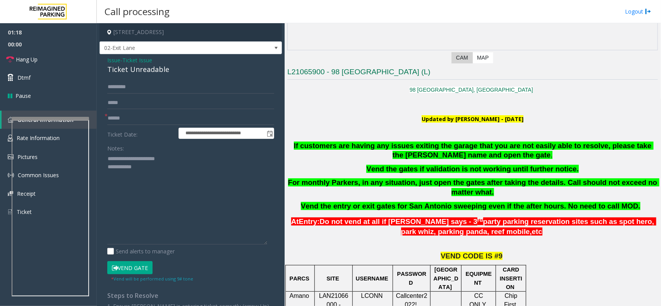
click at [144, 265] on button "Vend Gate" at bounding box center [129, 267] width 45 height 13
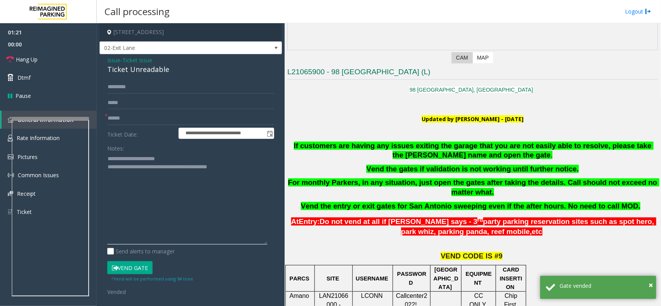
click at [255, 167] on textarea at bounding box center [187, 198] width 160 height 92
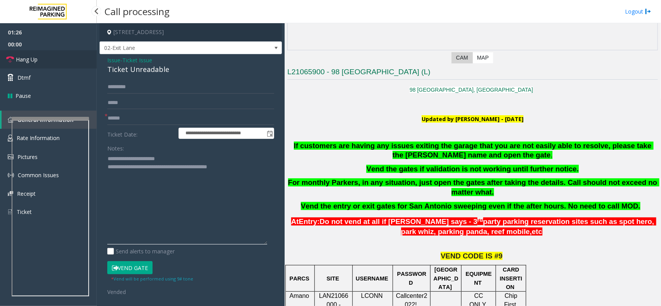
type textarea "**********"
click at [42, 58] on link "Hang Up" at bounding box center [48, 59] width 97 height 18
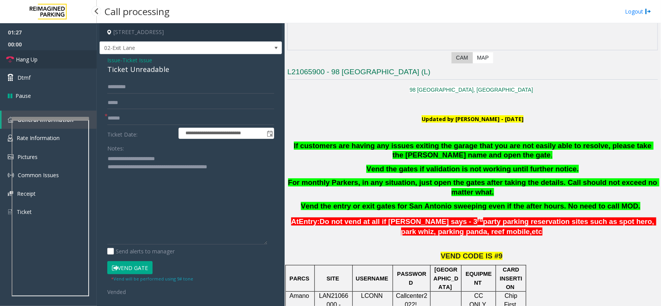
click at [42, 58] on link "Hang Up" at bounding box center [48, 59] width 97 height 18
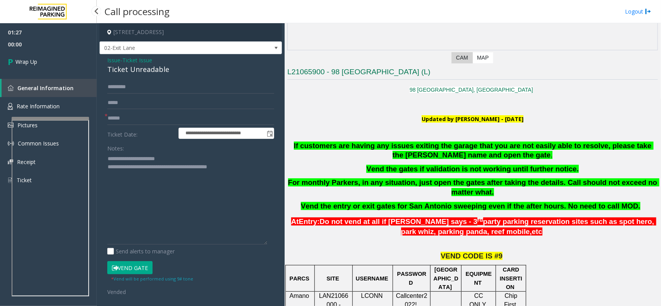
click at [41, 74] on div "01:27 00:00 Wrap Up General Information Rate Information Pictures Common Issues…" at bounding box center [48, 109] width 97 height 173
click at [39, 69] on link "Wrap Up" at bounding box center [48, 61] width 97 height 23
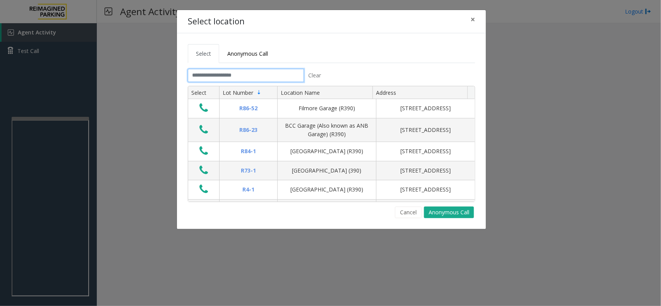
click at [273, 78] on input "text" at bounding box center [246, 75] width 116 height 13
click at [473, 24] on span "×" at bounding box center [472, 19] width 5 height 11
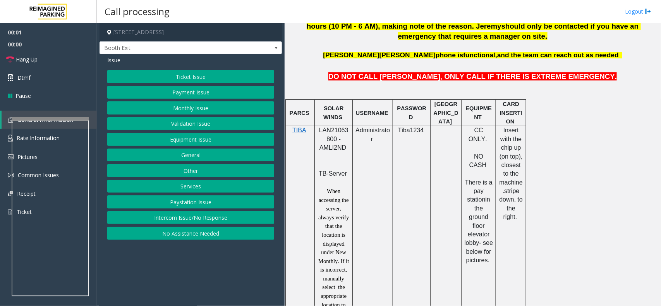
scroll to position [387, 0]
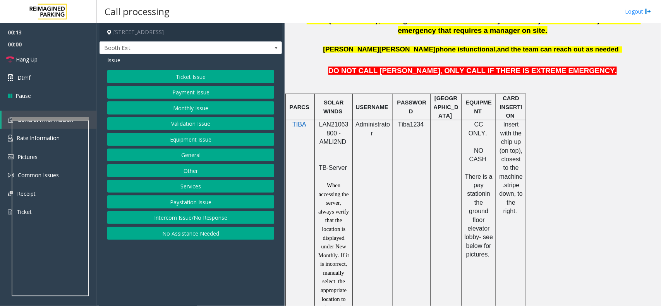
drag, startPoint x: 200, startPoint y: 217, endPoint x: 198, endPoint y: 212, distance: 5.3
click at [200, 217] on button "Intercom Issue/No Response" at bounding box center [190, 217] width 167 height 13
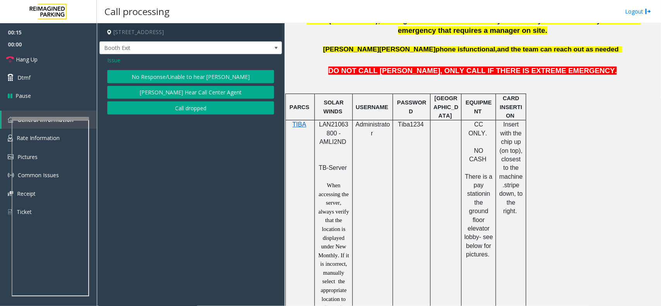
click at [190, 75] on button "No Response/Unable to hear [PERSON_NAME]" at bounding box center [190, 76] width 167 height 13
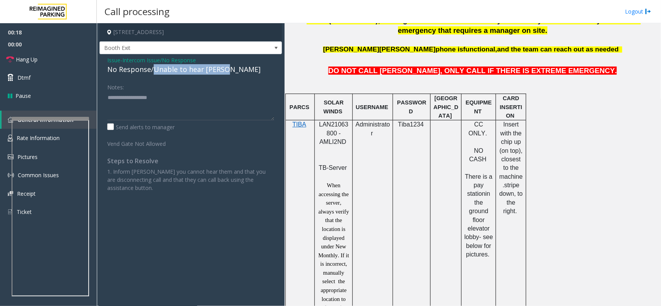
drag, startPoint x: 154, startPoint y: 72, endPoint x: 223, endPoint y: 72, distance: 69.7
click at [223, 72] on div "No Response/Unable to hear [PERSON_NAME]" at bounding box center [190, 69] width 167 height 10
click at [177, 98] on textarea at bounding box center [190, 105] width 167 height 29
type textarea "**********"
click at [68, 61] on link "Hang Up" at bounding box center [48, 59] width 97 height 18
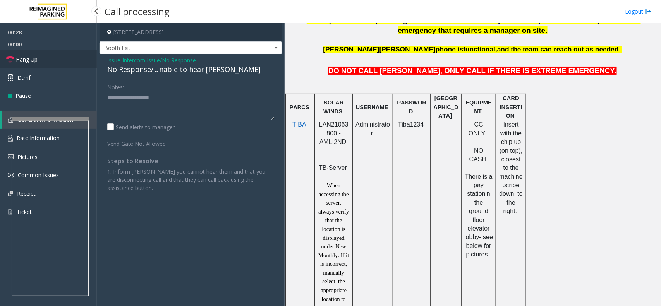
click at [68, 61] on link "Hang Up" at bounding box center [48, 59] width 97 height 18
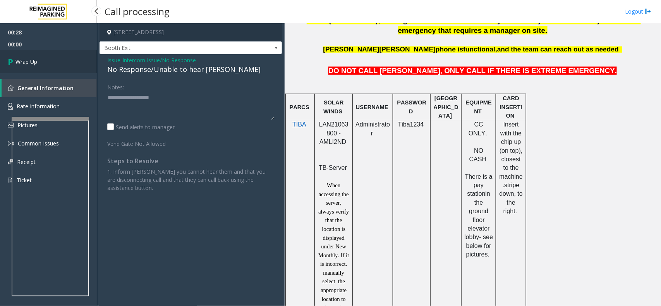
click at [68, 61] on link "Wrap Up" at bounding box center [48, 61] width 97 height 23
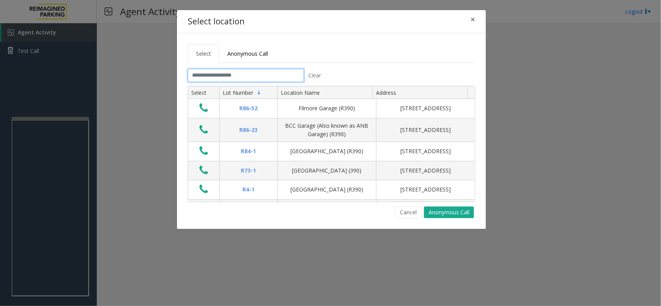
click at [252, 74] on input "text" at bounding box center [246, 75] width 116 height 13
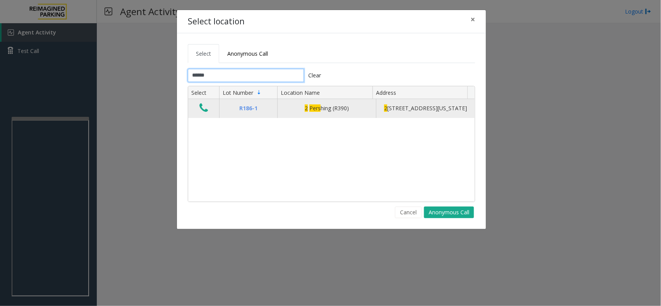
type input "******"
click at [202, 108] on icon "Data table" at bounding box center [203, 108] width 9 height 11
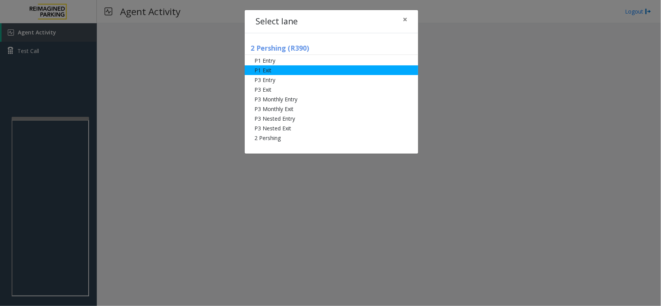
click at [293, 72] on li "P1 Exit" at bounding box center [331, 70] width 173 height 10
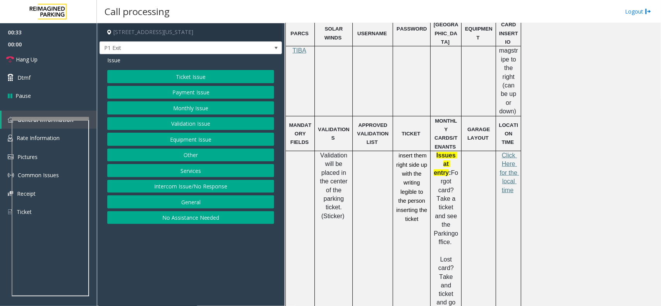
scroll to position [145, 0]
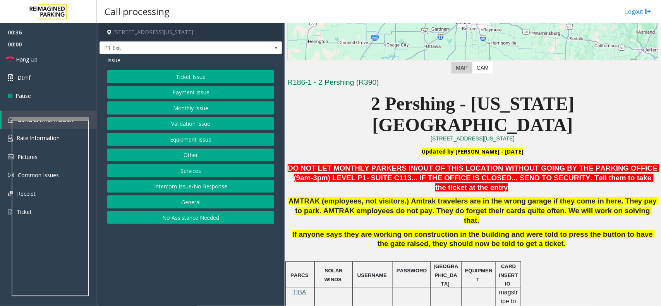
click at [208, 119] on button "Validation Issue" at bounding box center [190, 123] width 167 height 13
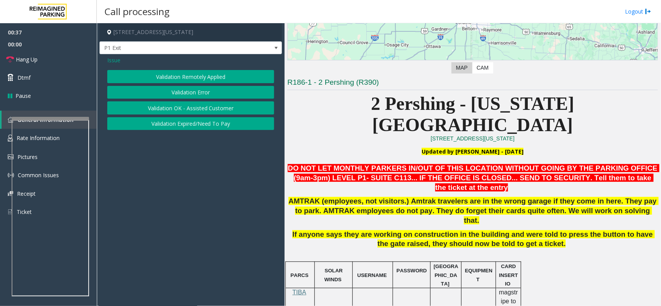
click at [202, 89] on button "Validation Error" at bounding box center [190, 92] width 167 height 13
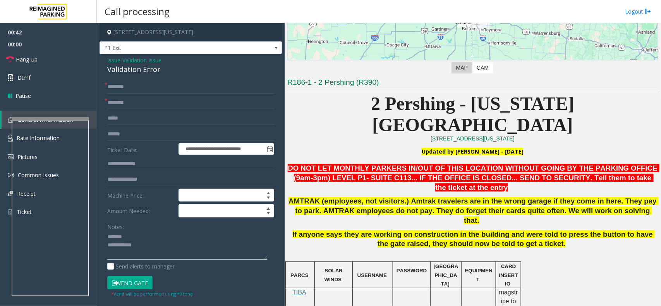
click at [134, 235] on textarea at bounding box center [187, 245] width 160 height 29
click at [127, 68] on div "Validation Error" at bounding box center [190, 69] width 167 height 10
drag, startPoint x: 127, startPoint y: 68, endPoint x: 137, endPoint y: 67, distance: 10.9
click at [133, 68] on div "Validation Error" at bounding box center [190, 69] width 167 height 10
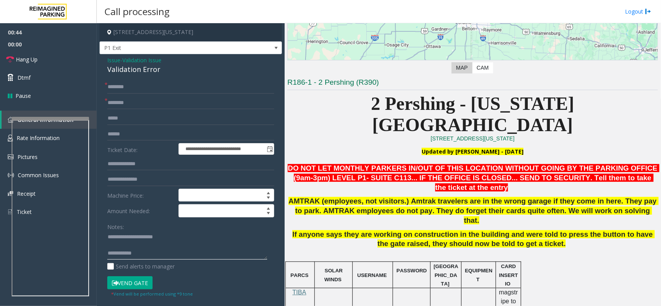
click at [152, 247] on textarea at bounding box center [187, 245] width 160 height 29
type textarea "**********"
click at [140, 105] on input "text" at bounding box center [190, 102] width 167 height 13
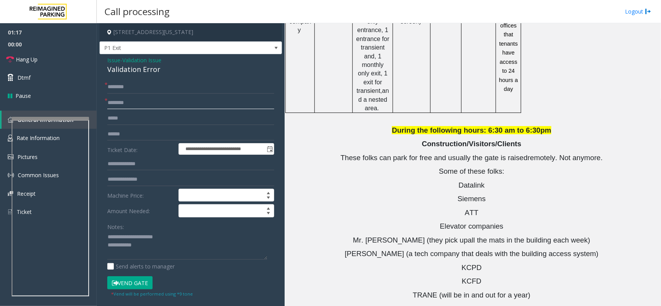
scroll to position [968, 0]
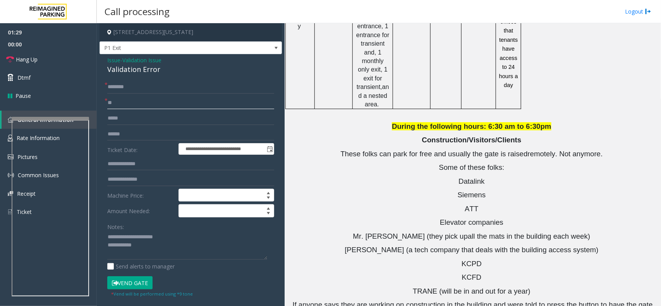
type input "**"
click at [134, 86] on input "text" at bounding box center [190, 87] width 167 height 13
type input "**"
click at [161, 248] on textarea at bounding box center [187, 245] width 160 height 29
click at [39, 54] on link "Hang Up" at bounding box center [48, 59] width 97 height 18
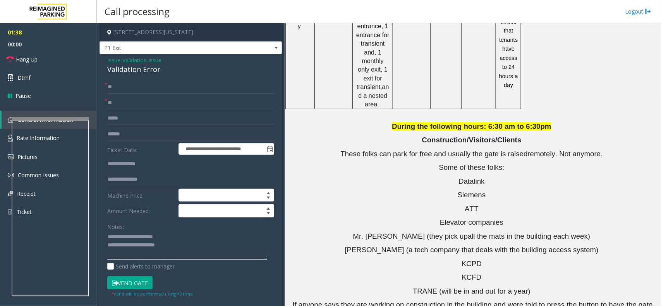
click at [190, 248] on textarea at bounding box center [187, 245] width 160 height 29
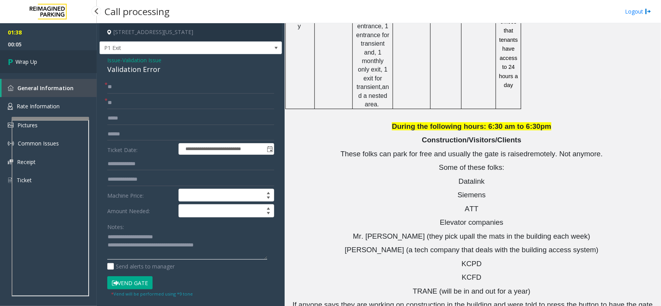
type textarea "**********"
click at [70, 61] on link "Wrap Up" at bounding box center [48, 61] width 97 height 23
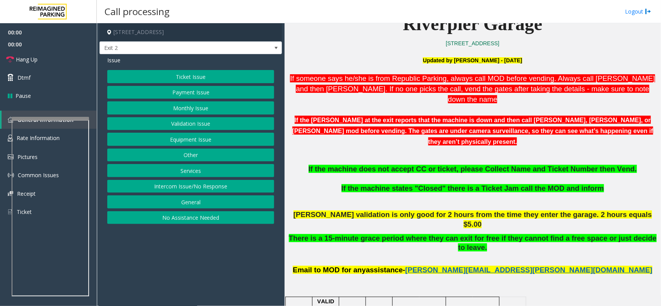
scroll to position [242, 0]
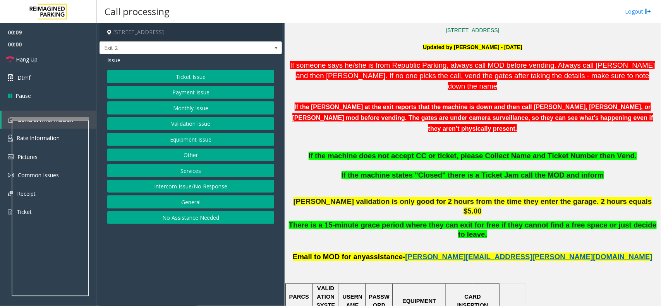
click at [489, 152] on span "If the machine does not accept CC or ticket, please Collect Name and Ticket Num…" at bounding box center [472, 156] width 328 height 8
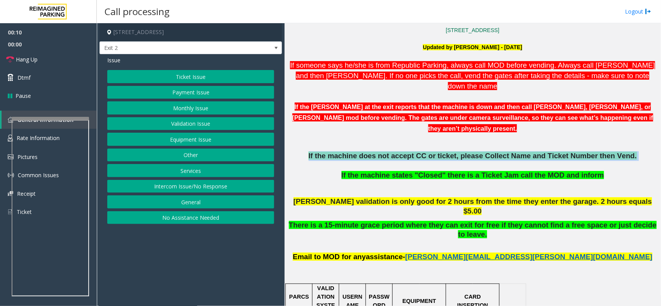
click at [489, 152] on span "If the machine does not accept CC or ticket, please Collect Name and Ticket Num…" at bounding box center [472, 156] width 328 height 8
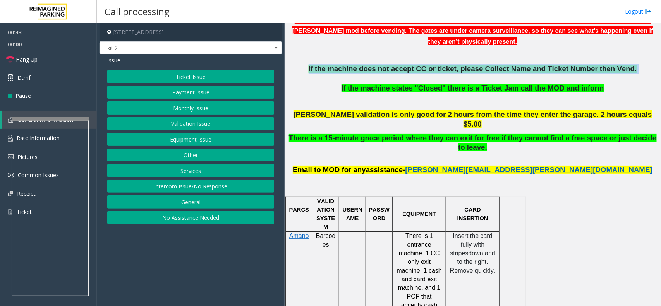
scroll to position [339, 0]
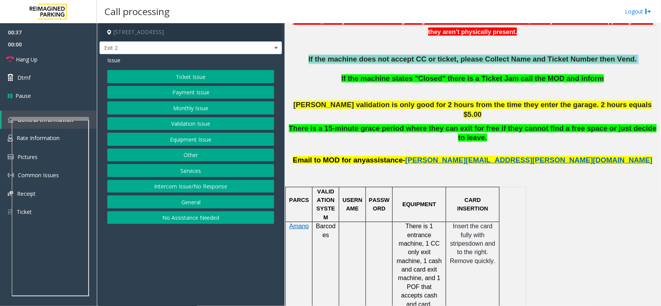
click at [208, 88] on button "Payment Issue" at bounding box center [190, 92] width 167 height 13
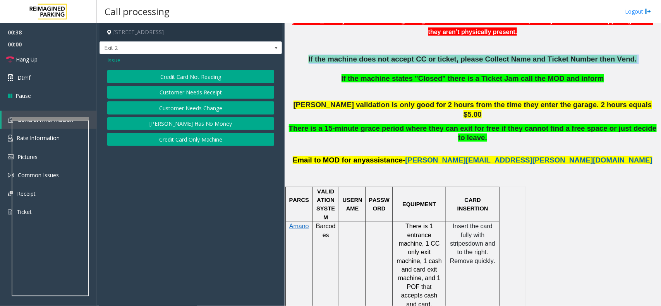
click at [195, 72] on button "Credit Card Not Reading" at bounding box center [190, 76] width 167 height 13
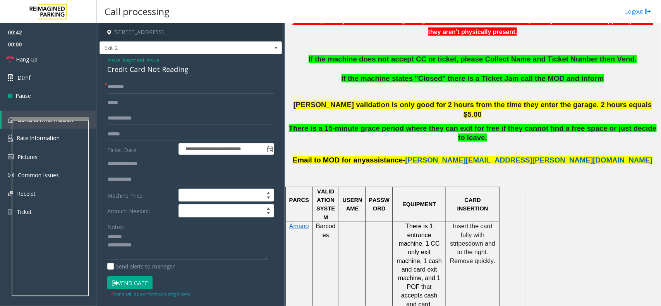
click at [133, 72] on div "Credit Card Not Reading" at bounding box center [190, 69] width 167 height 10
drag, startPoint x: 133, startPoint y: 72, endPoint x: 155, endPoint y: 68, distance: 22.4
click at [136, 72] on div "Credit Card Not Reading" at bounding box center [190, 69] width 167 height 10
click at [172, 246] on textarea at bounding box center [187, 245] width 160 height 29
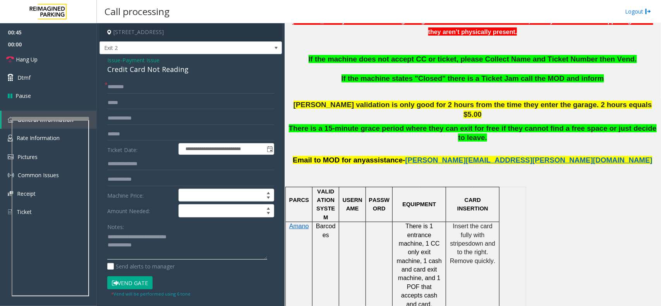
click at [172, 246] on textarea at bounding box center [187, 245] width 160 height 29
type textarea "**********"
click at [126, 136] on input "text" at bounding box center [190, 134] width 167 height 13
type input "**********"
click at [145, 86] on input "text" at bounding box center [190, 87] width 167 height 13
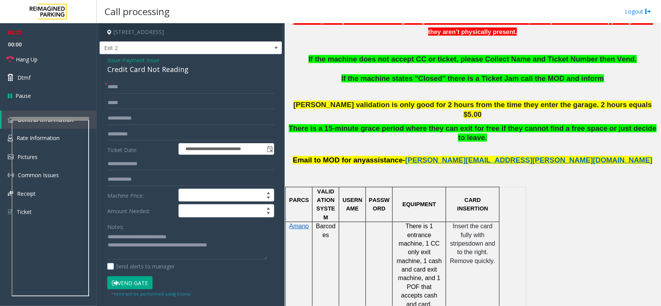
click at [110, 267] on label "Send alerts to manager" at bounding box center [140, 266] width 67 height 8
click at [156, 92] on input "*****" at bounding box center [190, 87] width 167 height 13
type input "*"
type input "******"
click at [128, 279] on button "Vend Gate" at bounding box center [129, 282] width 45 height 13
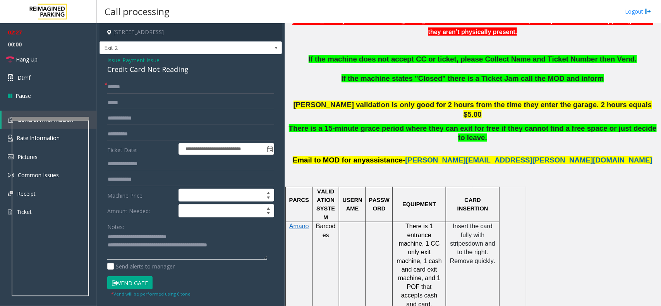
click at [166, 252] on textarea at bounding box center [187, 245] width 160 height 29
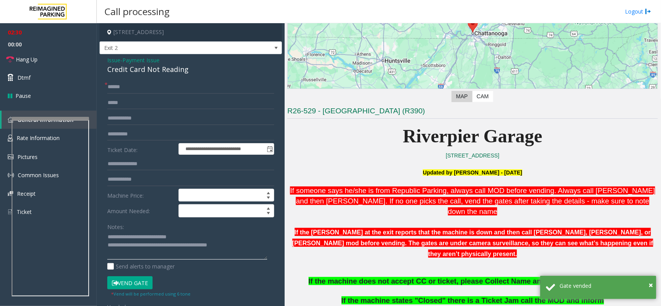
scroll to position [97, 0]
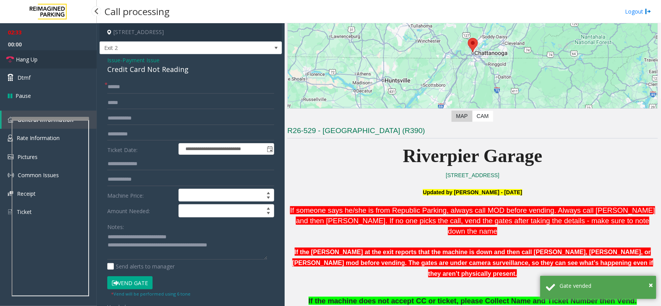
click at [32, 63] on span "Hang Up" at bounding box center [27, 59] width 22 height 8
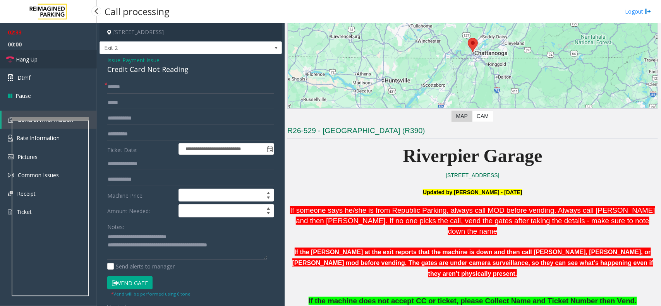
click at [32, 63] on span "Hang Up" at bounding box center [27, 59] width 22 height 8
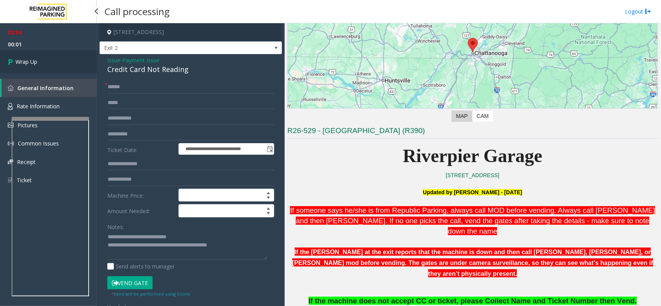
click at [32, 63] on span "Wrap Up" at bounding box center [26, 62] width 22 height 8
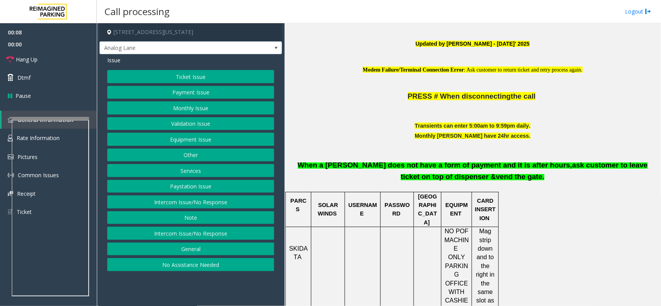
scroll to position [484, 0]
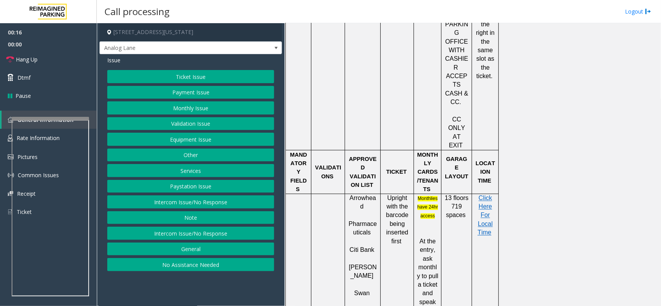
click at [199, 79] on button "Ticket Issue" at bounding box center [190, 76] width 167 height 13
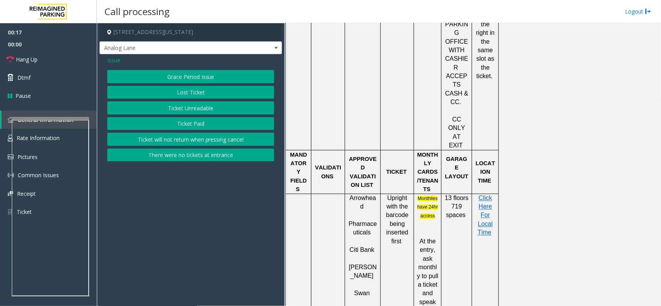
click at [211, 112] on button "Ticket Unreadable" at bounding box center [190, 107] width 167 height 13
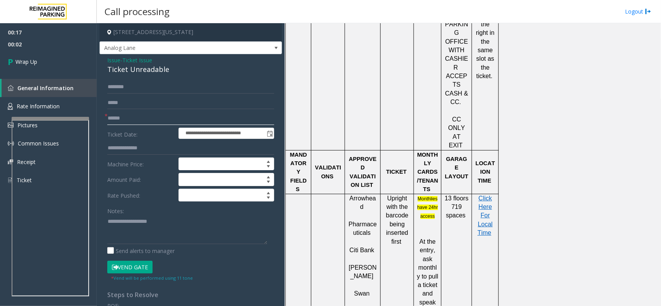
click at [138, 113] on input "text" at bounding box center [190, 118] width 167 height 13
type input "**"
click at [113, 226] on textarea at bounding box center [187, 229] width 160 height 29
paste textarea "**********"
click at [119, 70] on div "Ticket Unreadable" at bounding box center [190, 69] width 167 height 10
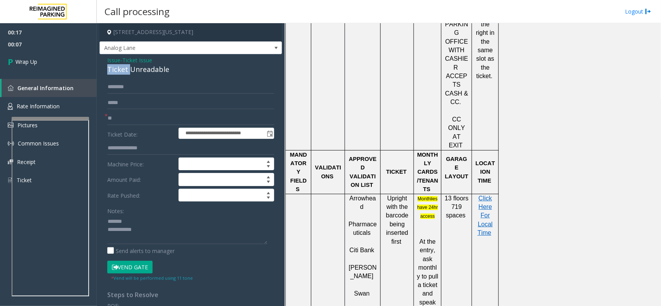
click at [119, 70] on div "Ticket Unreadable" at bounding box center [190, 69] width 167 height 10
copy div "Ticket Unreadable"
click at [132, 212] on div "Notes:" at bounding box center [190, 224] width 167 height 40
click at [137, 229] on textarea at bounding box center [187, 229] width 160 height 29
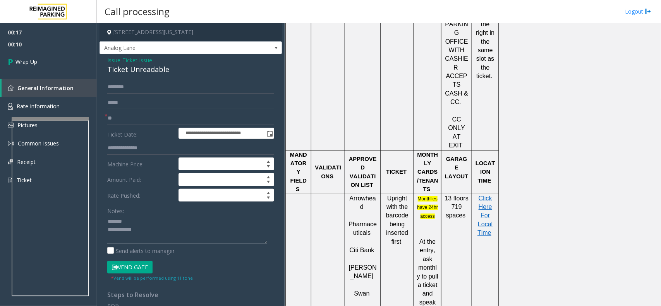
click at [134, 220] on textarea at bounding box center [187, 229] width 160 height 29
paste textarea "**********"
drag, startPoint x: 161, startPoint y: 246, endPoint x: 159, endPoint y: 237, distance: 9.4
click at [161, 246] on div "Notes: Send alerts to manager" at bounding box center [190, 229] width 167 height 51
click at [159, 234] on textarea at bounding box center [187, 229] width 160 height 29
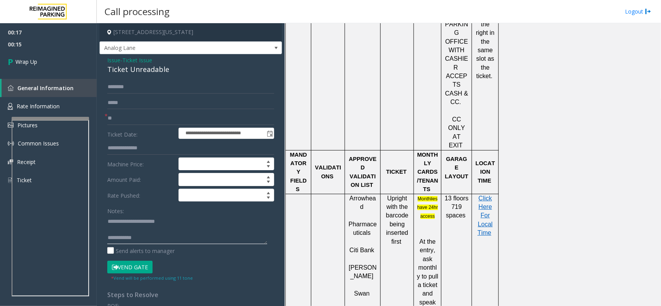
click at [150, 243] on textarea at bounding box center [187, 229] width 160 height 29
paste textarea "**********"
click at [142, 229] on textarea at bounding box center [187, 229] width 160 height 29
type textarea "**********"
click at [52, 60] on link "Wrap Up" at bounding box center [48, 61] width 97 height 23
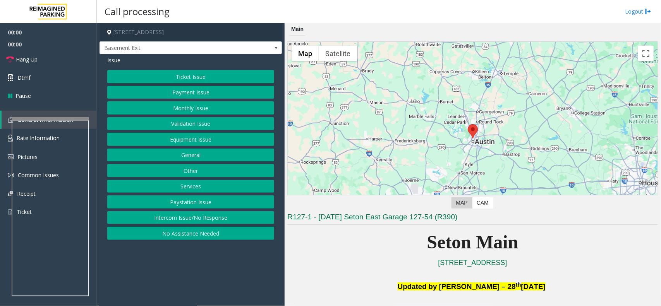
click at [228, 137] on button "Equipment Issue" at bounding box center [190, 139] width 167 height 13
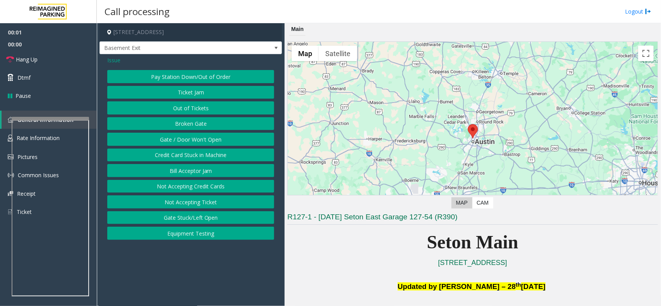
click at [228, 137] on button "Gate / Door Won't Open" at bounding box center [190, 139] width 167 height 13
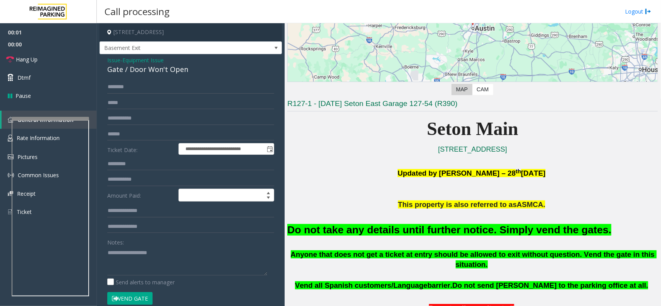
scroll to position [242, 0]
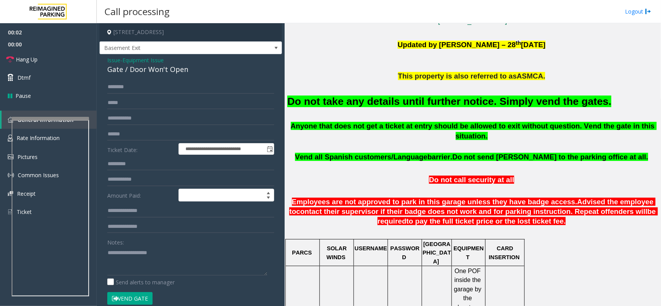
click at [346, 105] on font "Do not take any details until further notice. Simply vend the gates." at bounding box center [449, 102] width 324 height 12
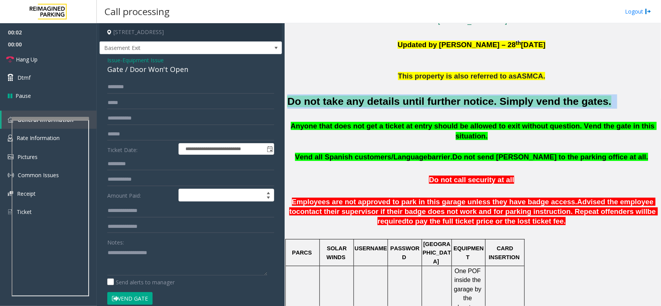
drag, startPoint x: 346, startPoint y: 105, endPoint x: 375, endPoint y: 100, distance: 30.2
click at [367, 103] on font "Do not take any details until further notice. Simply vend the gates." at bounding box center [449, 102] width 324 height 12
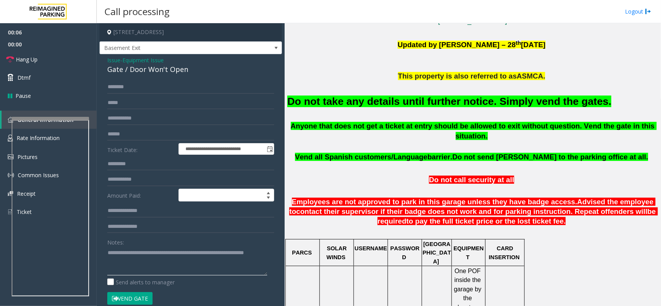
type textarea "**********"
click at [136, 288] on form "**********" at bounding box center [190, 197] width 167 height 233
click at [138, 296] on button "Vend Gate" at bounding box center [129, 298] width 45 height 13
click at [29, 60] on span "Hang Up" at bounding box center [27, 59] width 22 height 8
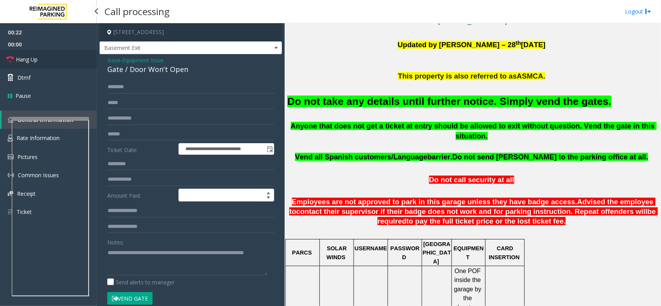
click at [29, 60] on span "Hang Up" at bounding box center [27, 59] width 22 height 8
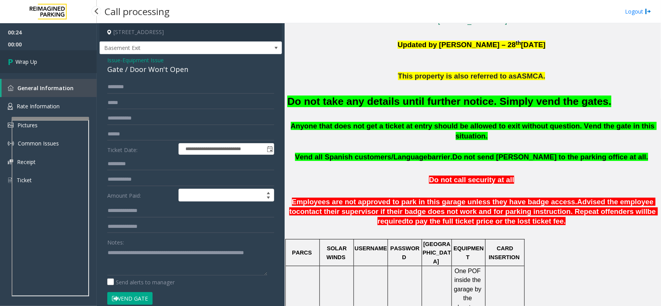
click at [29, 60] on span "Wrap Up" at bounding box center [26, 62] width 22 height 8
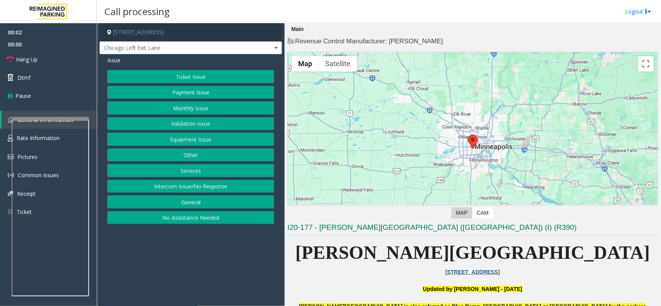
click at [210, 94] on button "Payment Issue" at bounding box center [190, 92] width 167 height 13
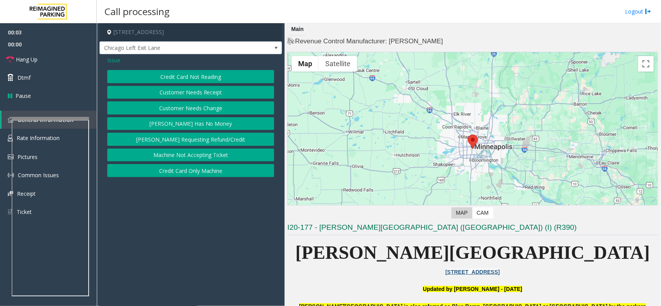
click at [121, 65] on div "Issue Credit Card Not Reading Customer Needs Receipt Customer Needs Change [PER…" at bounding box center [190, 117] width 182 height 127
click at [117, 61] on span "Issue" at bounding box center [113, 60] width 13 height 8
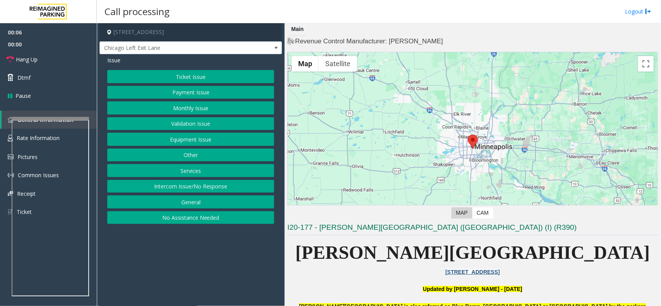
click at [204, 107] on button "Monthly Issue" at bounding box center [190, 107] width 167 height 13
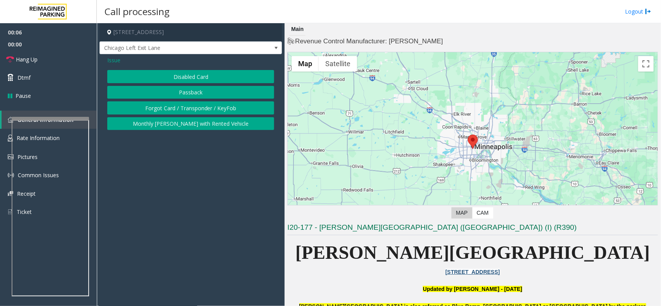
click at [192, 73] on button "Disabled Card" at bounding box center [190, 76] width 167 height 13
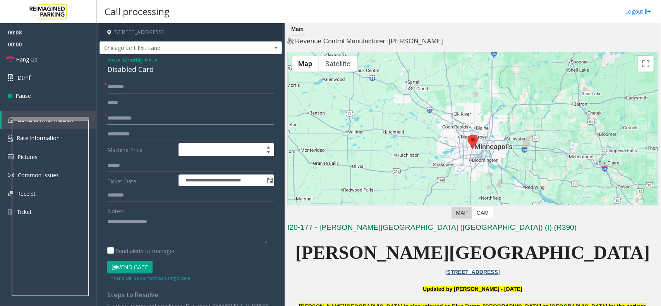
click at [211, 115] on input "text" at bounding box center [190, 118] width 167 height 13
type input "****"
type textarea "**********"
click at [115, 119] on input "****" at bounding box center [190, 118] width 167 height 13
type input "*****"
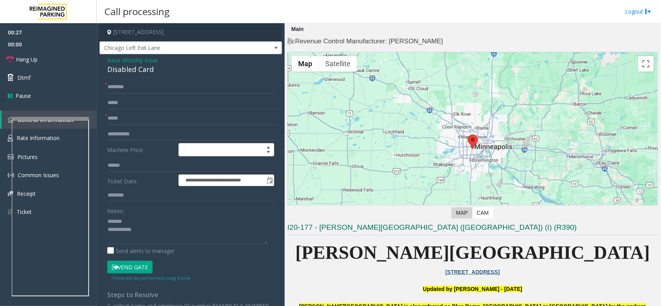
click at [125, 69] on div "Disabled Card" at bounding box center [190, 69] width 167 height 10
click at [150, 231] on textarea at bounding box center [187, 229] width 160 height 29
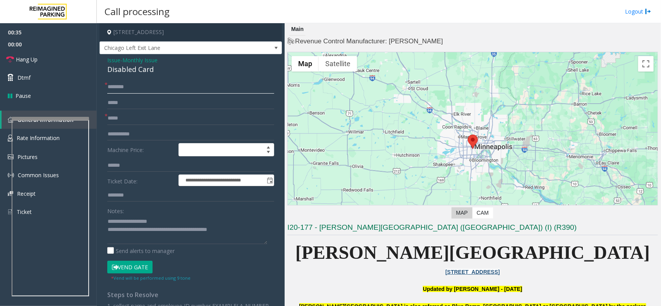
click at [115, 86] on input "text" at bounding box center [190, 87] width 167 height 13
drag, startPoint x: 236, startPoint y: 227, endPoint x: 137, endPoint y: 229, distance: 99.1
click at [137, 229] on textarea at bounding box center [187, 229] width 160 height 29
type textarea "**********"
click at [146, 268] on button "Vend Gate" at bounding box center [129, 267] width 45 height 13
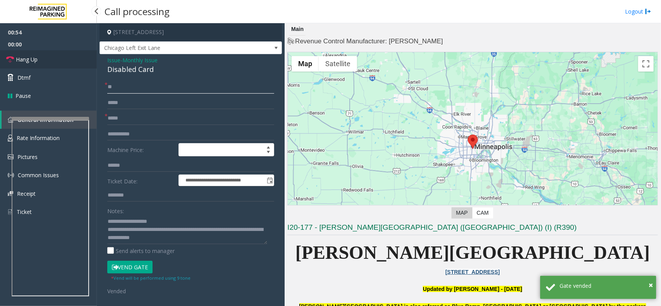
type input "**"
click at [78, 59] on link "Hang Up" at bounding box center [48, 59] width 97 height 18
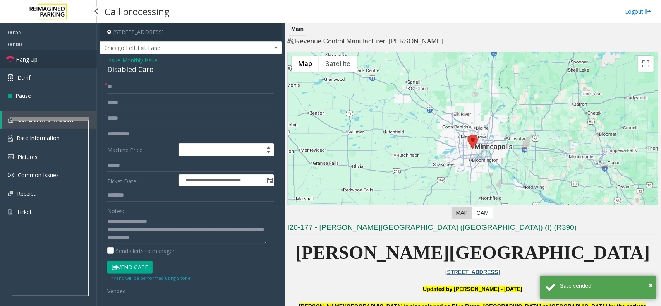
click at [78, 59] on link "Hang Up" at bounding box center [48, 59] width 97 height 18
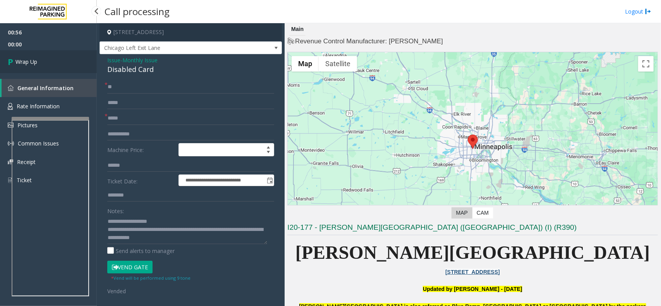
click at [78, 59] on link "Wrap Up" at bounding box center [48, 61] width 97 height 23
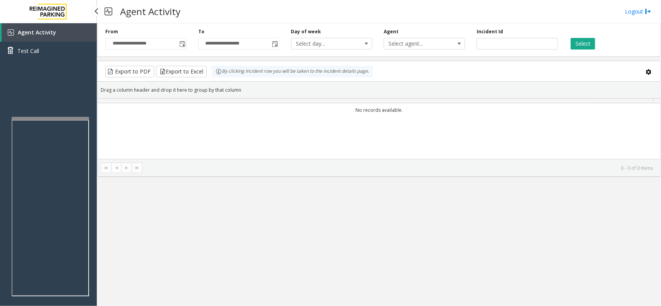
click at [78, 59] on link "Test Call" at bounding box center [48, 51] width 97 height 18
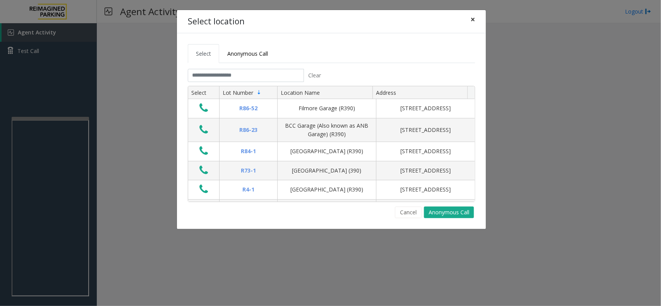
click at [473, 21] on span "×" at bounding box center [472, 19] width 5 height 11
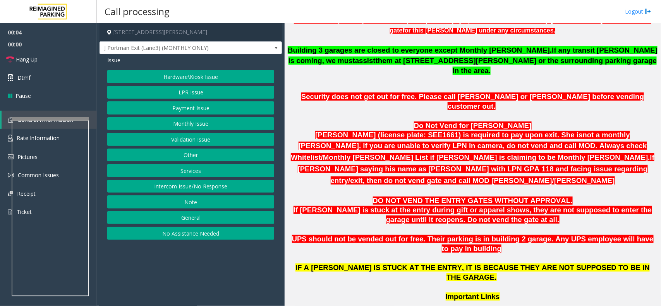
scroll to position [387, 0]
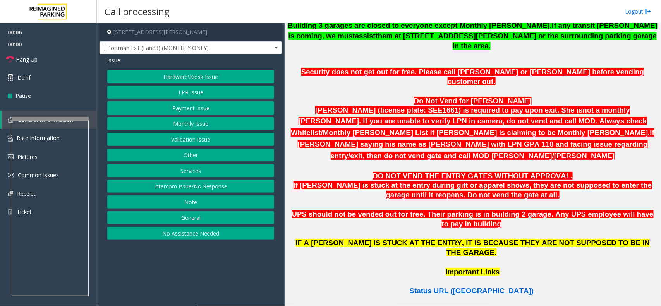
click at [452, 287] on span "Status URL ([GEOGRAPHIC_DATA])" at bounding box center [471, 291] width 124 height 8
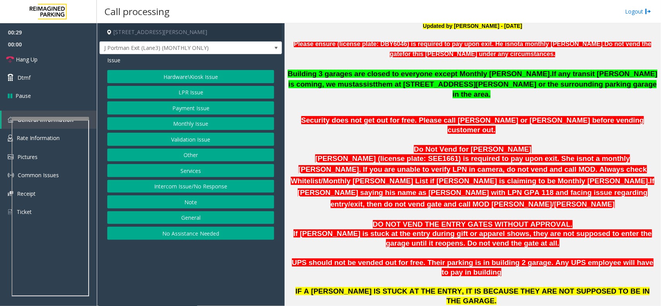
scroll to position [290, 0]
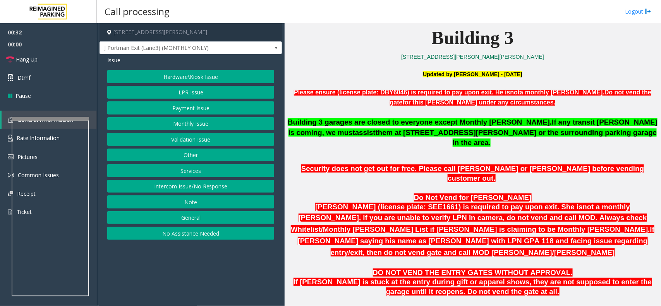
click at [209, 190] on button "Intercom Issue/No Response" at bounding box center [190, 186] width 167 height 13
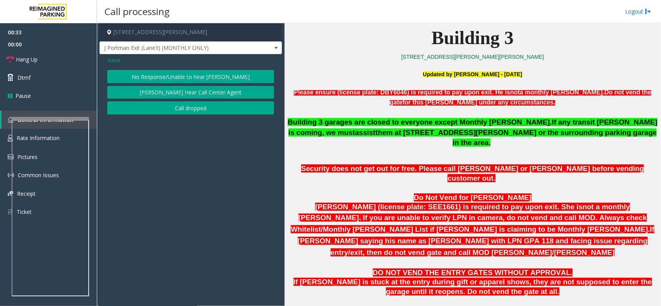
click at [185, 78] on button "No Response/Unable to hear [PERSON_NAME]" at bounding box center [190, 76] width 167 height 13
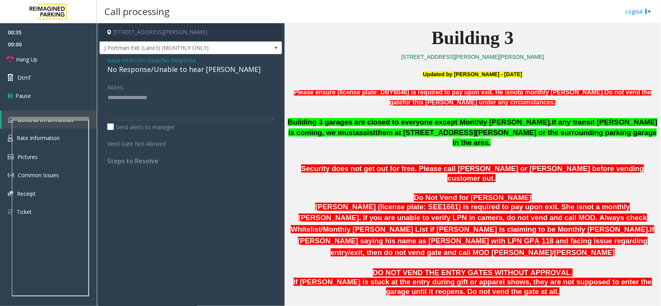
click at [140, 69] on div "No Response/Unable to hear [PERSON_NAME]" at bounding box center [190, 69] width 167 height 10
click at [159, 63] on span "Intercom Issue/No Response" at bounding box center [159, 60] width 74 height 8
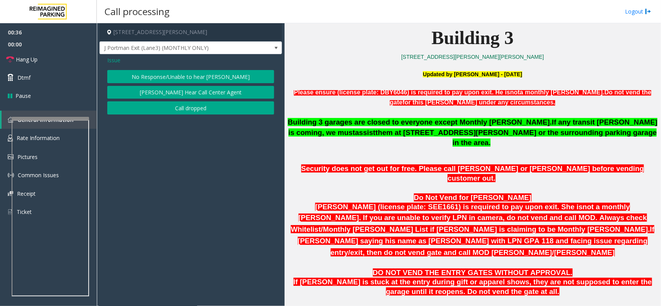
click at [167, 87] on button "[PERSON_NAME] Hear Call Center Agent" at bounding box center [190, 92] width 167 height 13
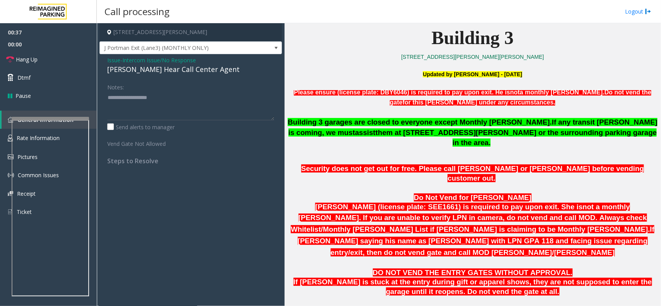
click at [144, 69] on div "[PERSON_NAME] Hear Call Center Agent" at bounding box center [190, 69] width 167 height 10
drag, startPoint x: 144, startPoint y: 69, endPoint x: 197, endPoint y: 72, distance: 53.9
click at [153, 70] on div "[PERSON_NAME] Hear Call Center Agent" at bounding box center [190, 69] width 167 height 10
type textarea "**********"
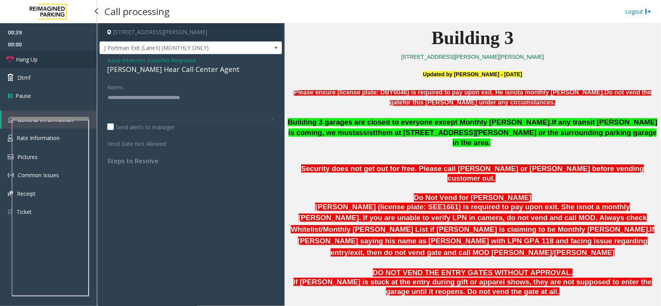
click at [66, 58] on link "Hang Up" at bounding box center [48, 59] width 97 height 18
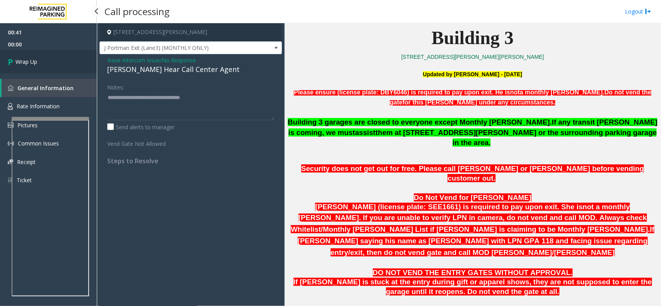
click at [57, 58] on link "Wrap Up" at bounding box center [48, 61] width 97 height 23
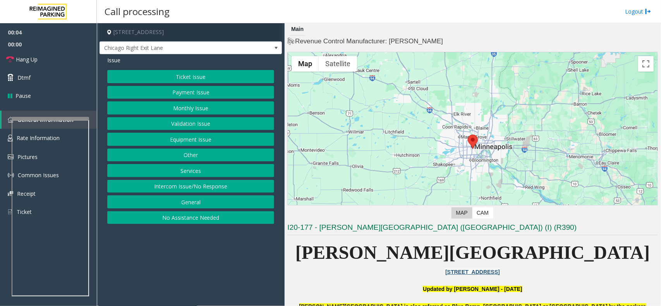
click at [194, 88] on button "Payment Issue" at bounding box center [190, 92] width 167 height 13
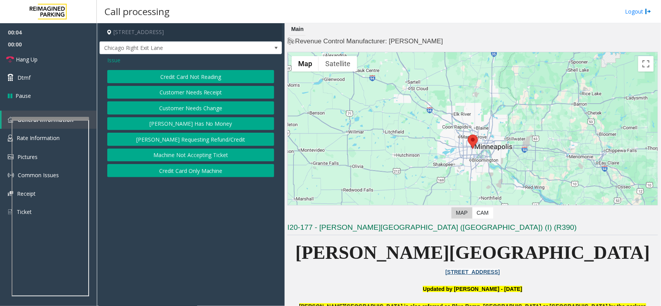
click at [197, 70] on button "Credit Card Not Reading" at bounding box center [190, 76] width 167 height 13
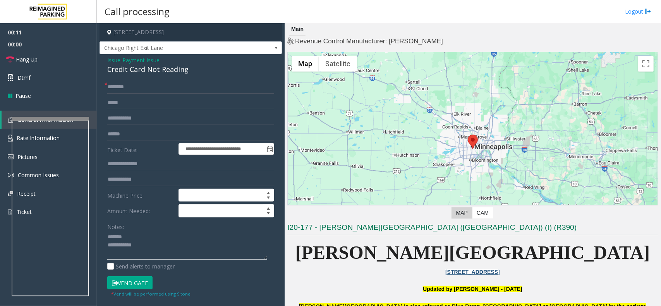
click at [134, 238] on textarea at bounding box center [187, 245] width 160 height 29
click at [127, 70] on div "Credit Card Not Reading" at bounding box center [190, 69] width 167 height 10
click at [139, 247] on textarea at bounding box center [187, 245] width 160 height 29
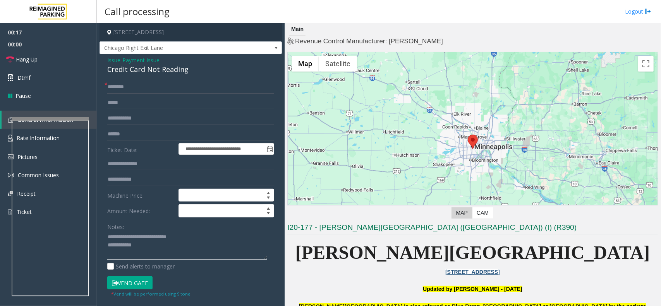
click at [140, 246] on textarea at bounding box center [187, 245] width 160 height 29
click at [122, 89] on input "text" at bounding box center [190, 87] width 167 height 13
type textarea "**********"
click at [113, 127] on form "**********" at bounding box center [190, 189] width 167 height 217
click at [117, 130] on input "text" at bounding box center [190, 134] width 167 height 13
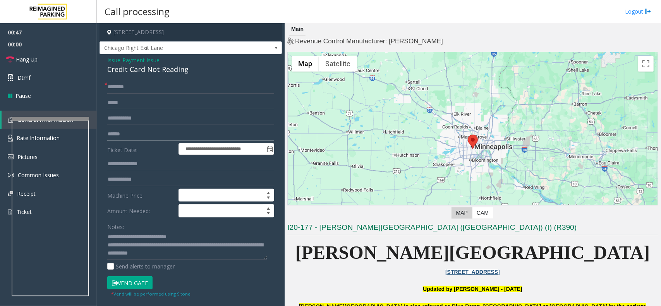
click at [116, 135] on input "******" at bounding box center [190, 134] width 167 height 13
type input "********"
click at [138, 86] on input "text" at bounding box center [190, 87] width 167 height 13
type input "**"
click at [136, 282] on button "Vend Gate" at bounding box center [129, 282] width 45 height 13
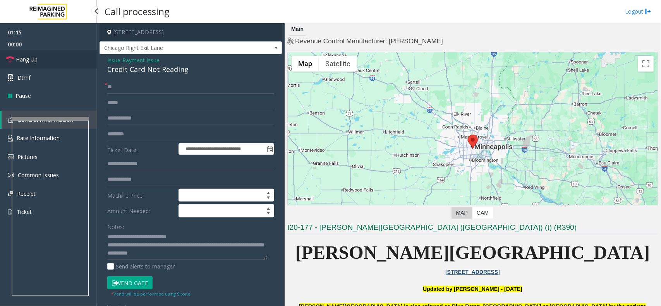
click at [37, 59] on span "Hang Up" at bounding box center [27, 59] width 22 height 8
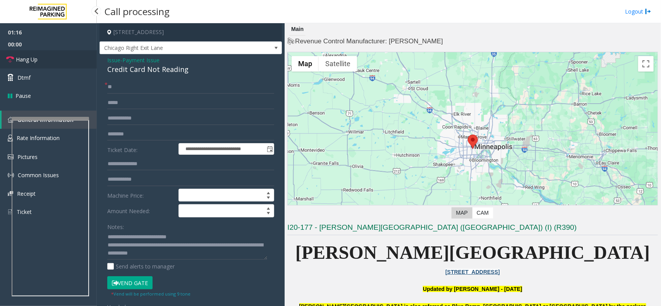
click at [37, 59] on span "Hang Up" at bounding box center [27, 59] width 22 height 8
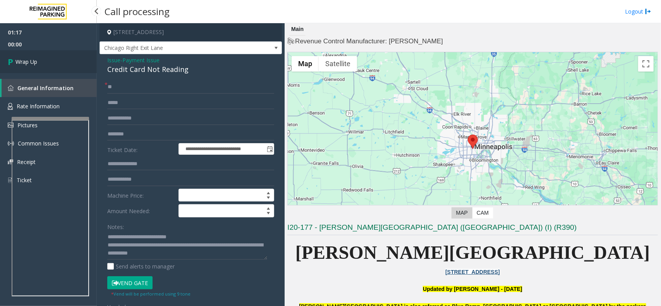
click at [37, 59] on span "Wrap Up" at bounding box center [26, 62] width 22 height 8
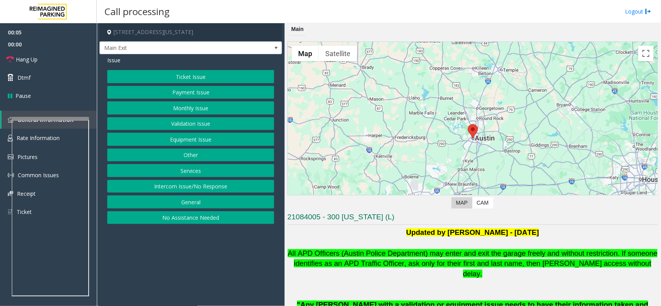
click at [185, 103] on button "Monthly Issue" at bounding box center [190, 107] width 167 height 13
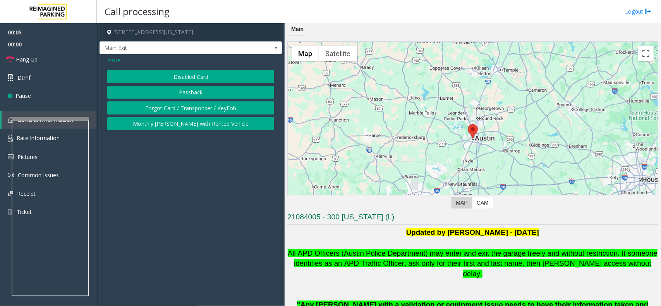
click at [186, 75] on button "Disabled Card" at bounding box center [190, 76] width 167 height 13
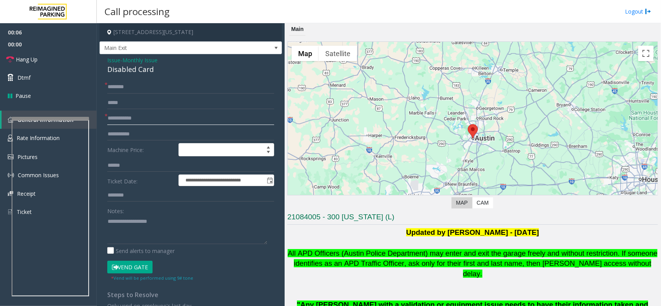
click at [174, 119] on input "text" at bounding box center [190, 118] width 167 height 13
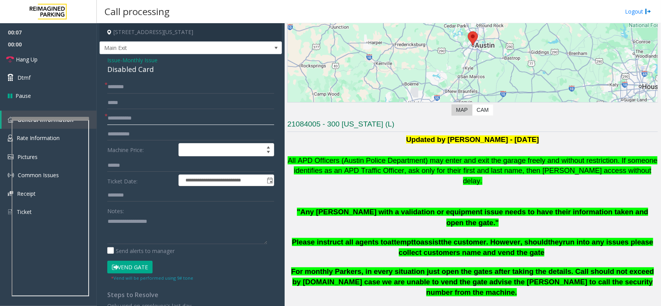
scroll to position [97, 0]
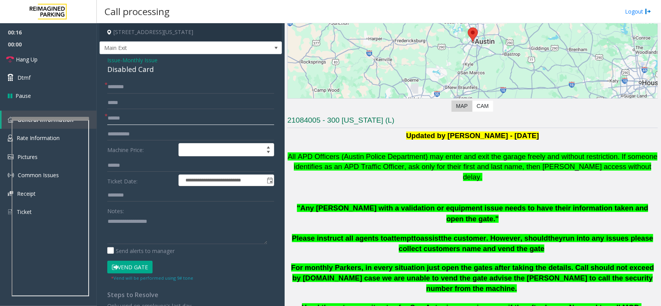
type input "******"
click at [126, 86] on input "text" at bounding box center [190, 87] width 167 height 13
type input "*******"
click at [132, 226] on textarea at bounding box center [187, 229] width 160 height 29
drag, startPoint x: 134, startPoint y: 266, endPoint x: 119, endPoint y: 263, distance: 15.8
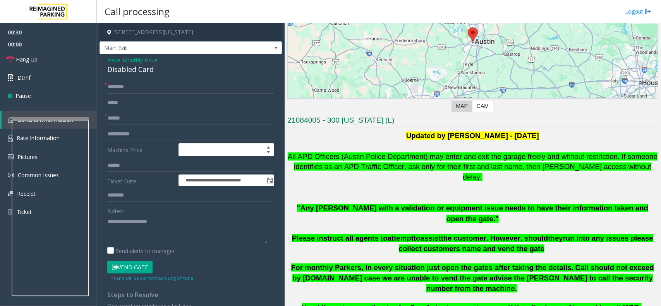
click at [134, 266] on button "Vend Gate" at bounding box center [129, 267] width 45 height 13
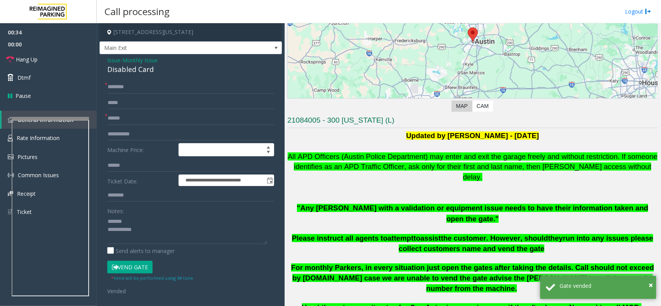
click at [125, 68] on div "Disabled Card" at bounding box center [190, 69] width 167 height 10
click at [49, 51] on link "Hang Up" at bounding box center [48, 59] width 97 height 18
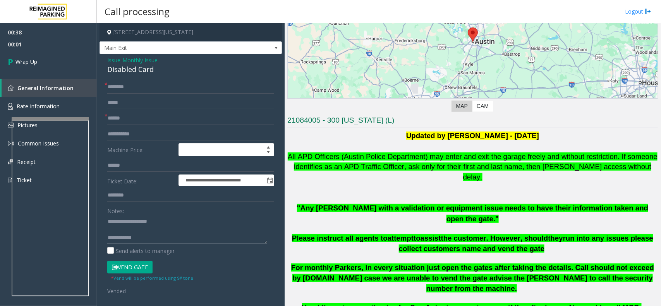
click at [139, 238] on textarea at bounding box center [187, 229] width 160 height 29
paste textarea "**********"
type textarea "**********"
click at [59, 58] on link "Wrap Up" at bounding box center [48, 61] width 97 height 23
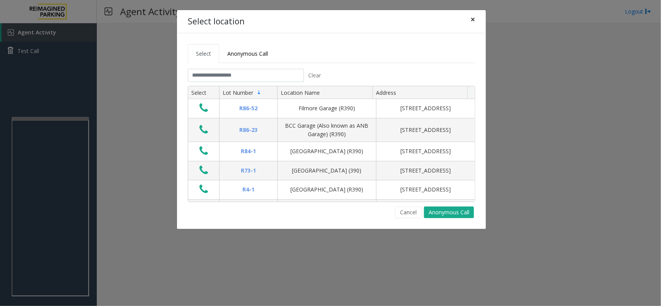
click at [471, 15] on span "×" at bounding box center [472, 19] width 5 height 11
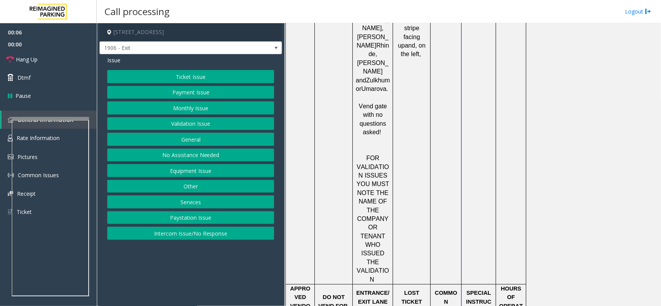
scroll to position [629, 0]
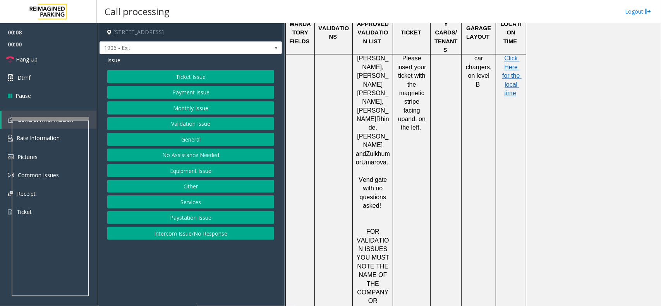
click at [190, 70] on button "Ticket Issue" at bounding box center [190, 76] width 167 height 13
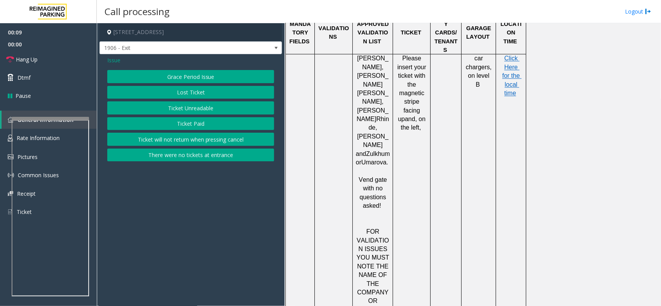
click at [204, 109] on button "Ticket Unreadable" at bounding box center [190, 107] width 167 height 13
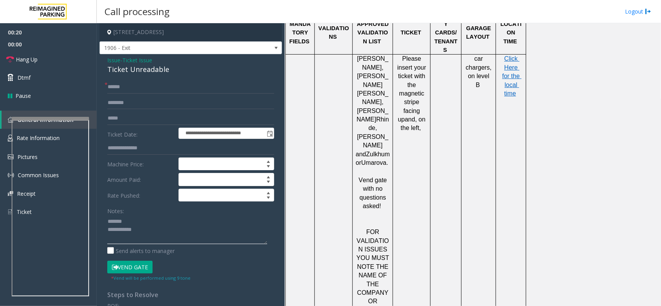
type textarea "**********"
click at [111, 59] on span "Issue" at bounding box center [113, 60] width 13 height 8
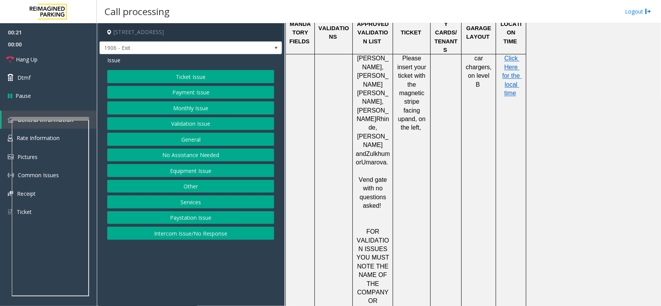
click at [184, 123] on button "Validation Issue" at bounding box center [190, 123] width 167 height 13
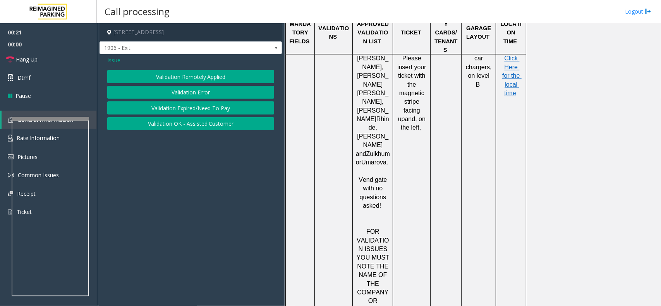
click at [182, 91] on button "Validation Error" at bounding box center [190, 92] width 167 height 13
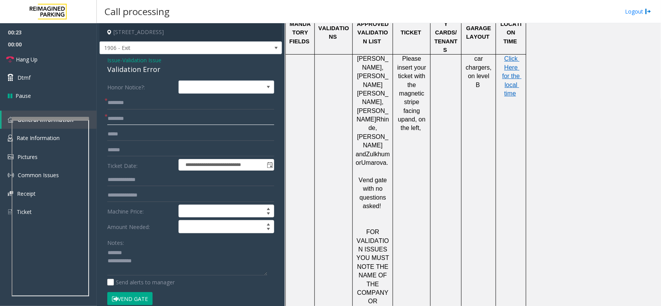
click at [135, 121] on input "text" at bounding box center [190, 118] width 167 height 13
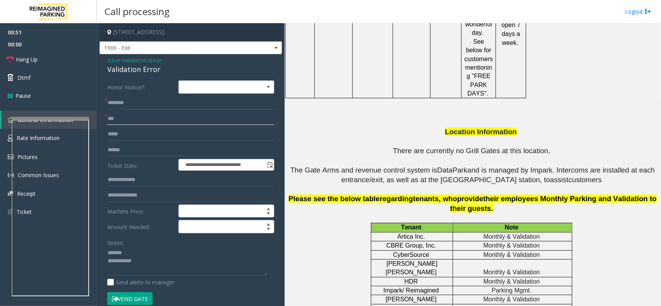
scroll to position [1210, 0]
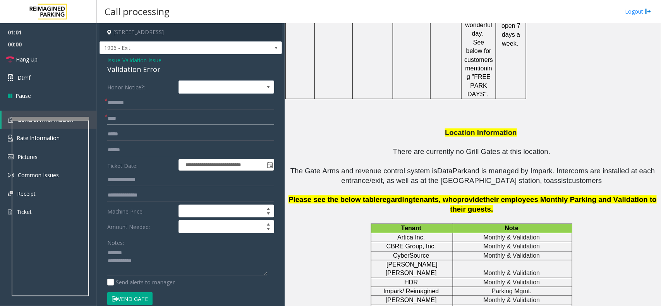
type input "****"
click at [144, 151] on input "text" at bounding box center [190, 150] width 167 height 13
click at [122, 103] on input "text" at bounding box center [190, 102] width 167 height 13
drag, startPoint x: 128, startPoint y: 121, endPoint x: 108, endPoint y: 117, distance: 20.1
click at [108, 117] on input "****" at bounding box center [190, 118] width 167 height 13
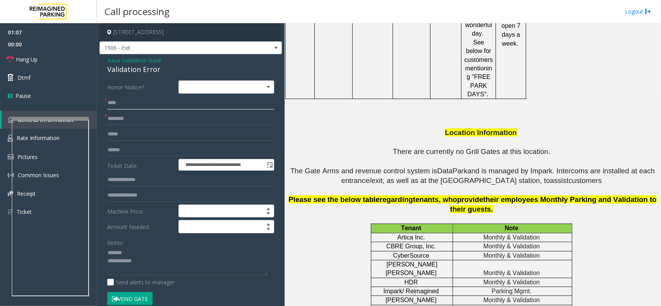
type input "****"
click at [119, 138] on input "text" at bounding box center [190, 134] width 167 height 13
click at [121, 150] on input "text" at bounding box center [190, 150] width 167 height 13
type input "******"
click at [130, 120] on input "text" at bounding box center [190, 118] width 167 height 13
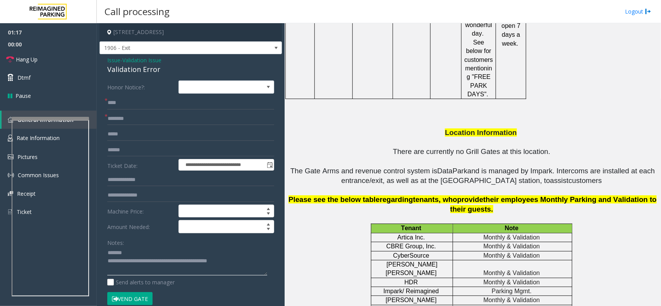
type textarea "**********"
click at [130, 121] on input "text" at bounding box center [190, 118] width 167 height 13
type input "******"
click at [129, 69] on div "Validation Error" at bounding box center [190, 69] width 167 height 10
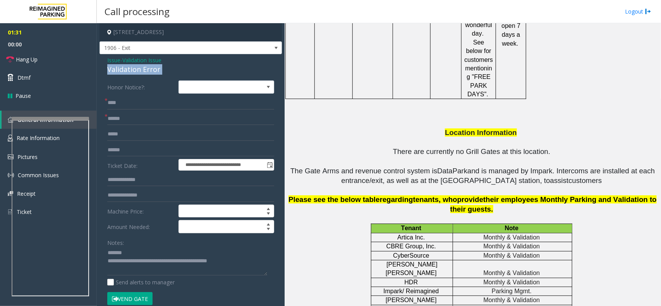
click at [130, 69] on div "Validation Error" at bounding box center [190, 69] width 167 height 10
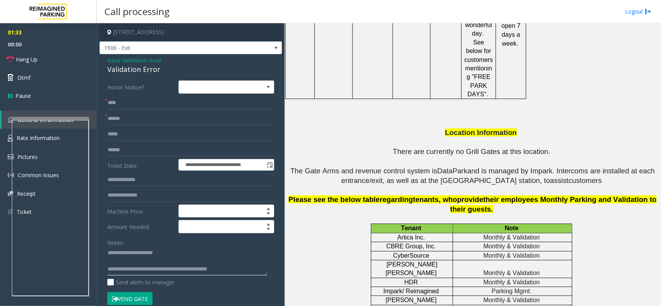
click at [149, 260] on textarea at bounding box center [187, 261] width 160 height 29
type textarea "**********"
click at [142, 301] on button "Vend Gate" at bounding box center [129, 298] width 45 height 13
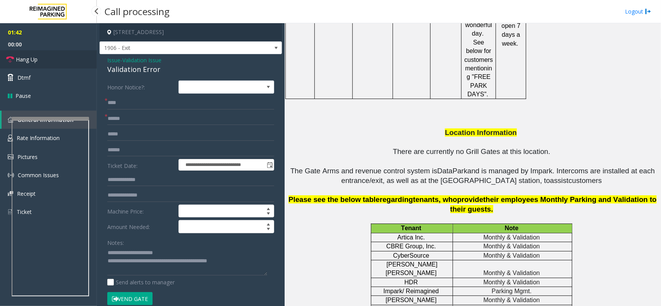
click at [43, 62] on link "Hang Up" at bounding box center [48, 59] width 97 height 18
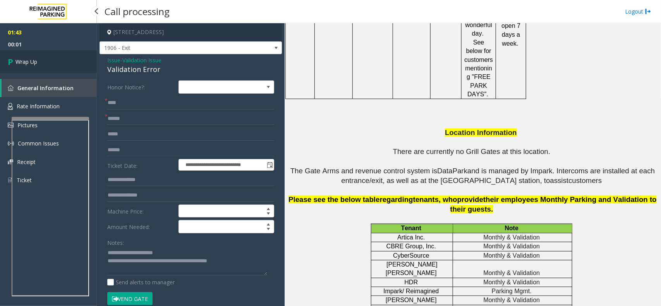
click at [40, 65] on link "Wrap Up" at bounding box center [48, 61] width 97 height 23
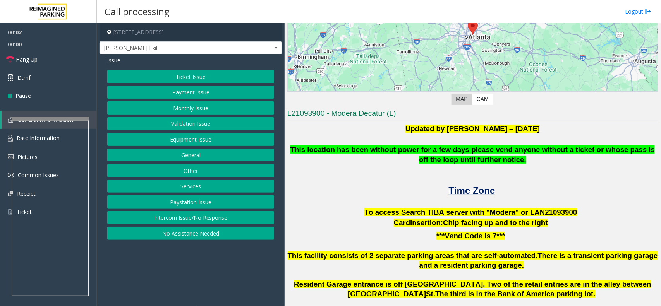
scroll to position [145, 0]
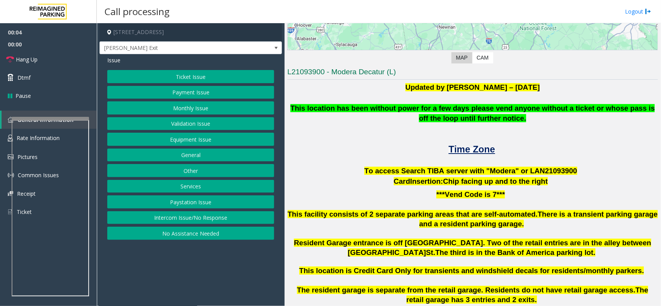
click at [521, 169] on span "To access Search TIBA server with "Modera" or LAN21093" at bounding box center [464, 171] width 201 height 8
copy p "LAN21093 900"
click at [194, 79] on button "Ticket Issue" at bounding box center [190, 76] width 167 height 13
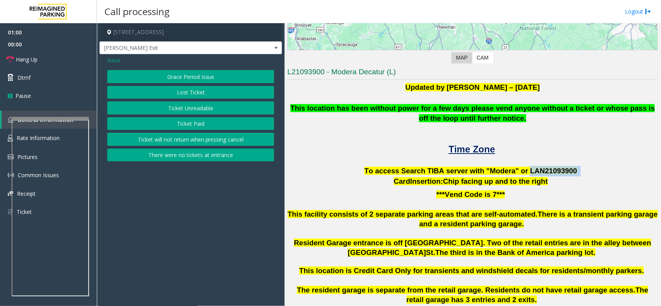
click at [170, 106] on button "Ticket Unreadable" at bounding box center [190, 107] width 167 height 13
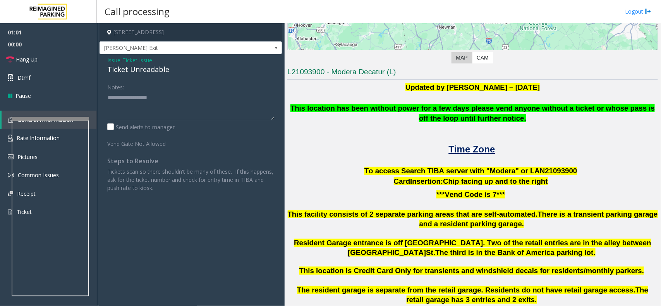
click at [135, 106] on textarea at bounding box center [190, 105] width 167 height 29
click at [170, 101] on textarea at bounding box center [190, 105] width 167 height 29
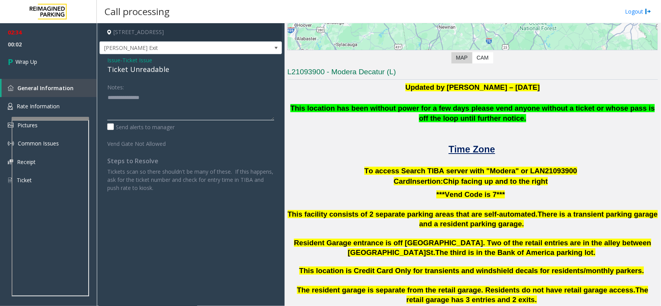
click at [162, 98] on textarea at bounding box center [190, 105] width 167 height 29
type textarea "**********"
click at [175, 69] on div "Ticket Unreadable" at bounding box center [190, 69] width 167 height 10
